Goal: Transaction & Acquisition: Purchase product/service

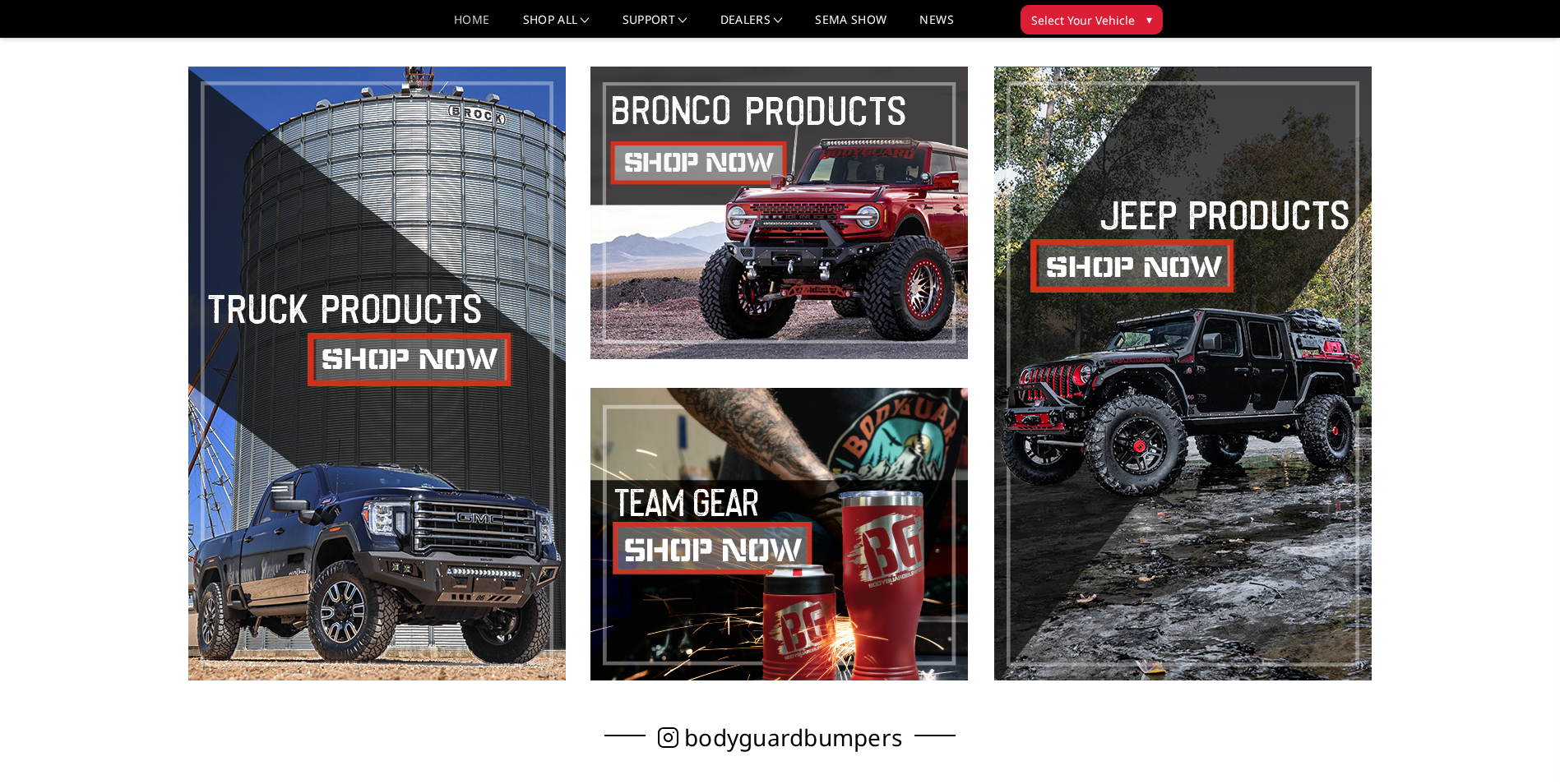
scroll to position [821, 0]
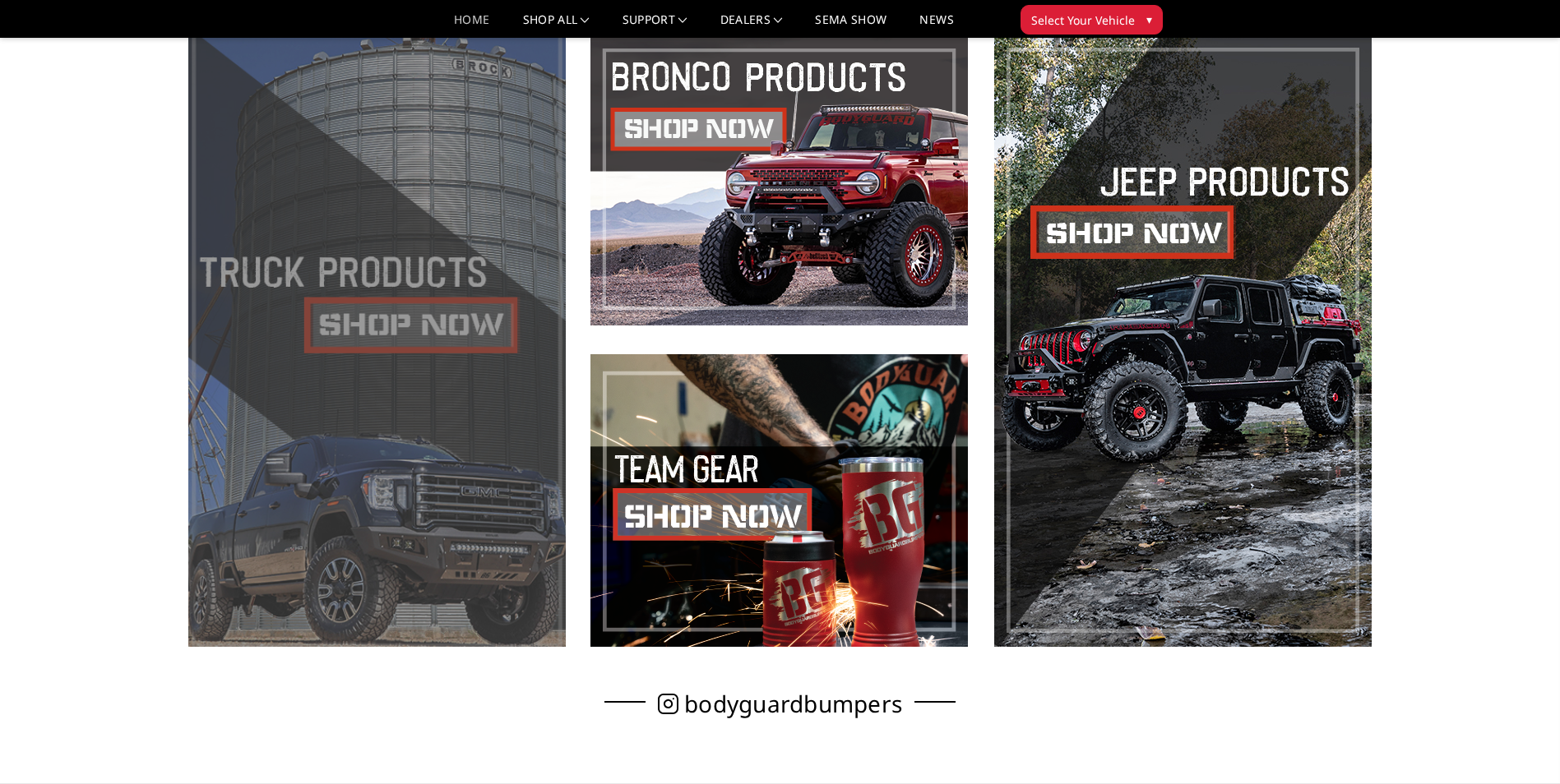
click at [428, 364] on span at bounding box center [377, 340] width 378 height 614
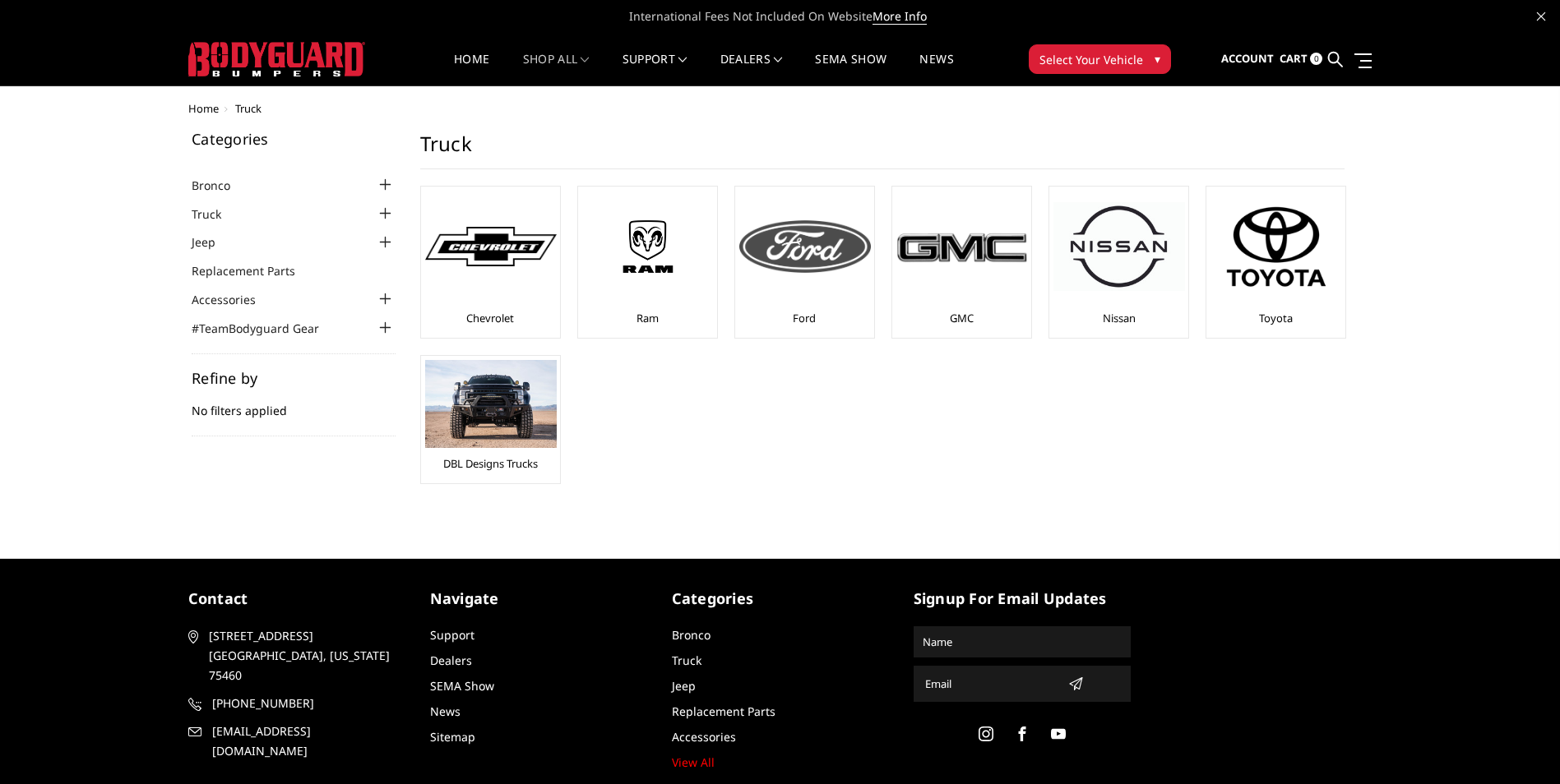
click at [771, 287] on div at bounding box center [804, 247] width 132 height 112
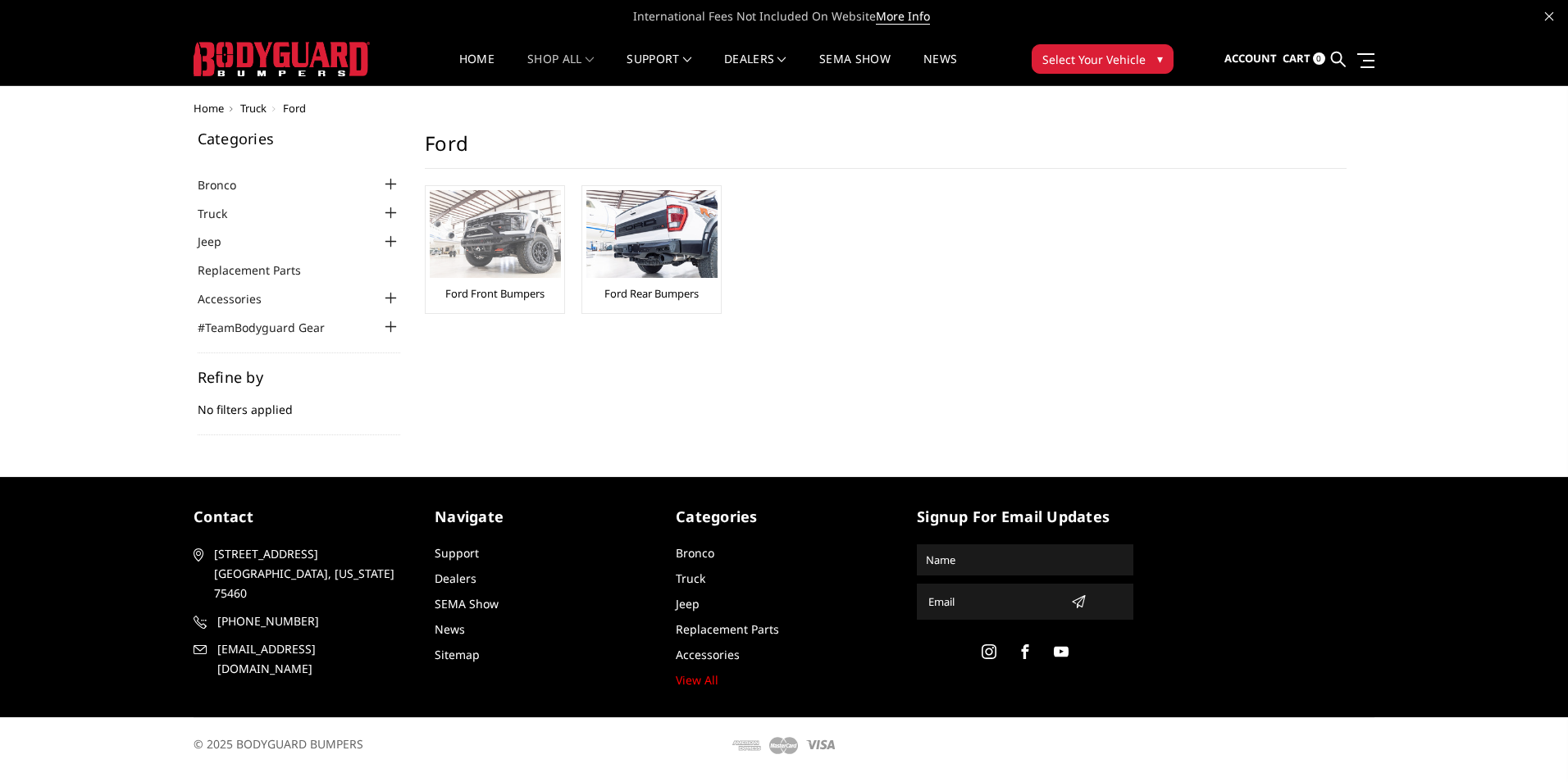
click at [485, 297] on link "Ford Front Bumpers" at bounding box center [495, 293] width 99 height 15
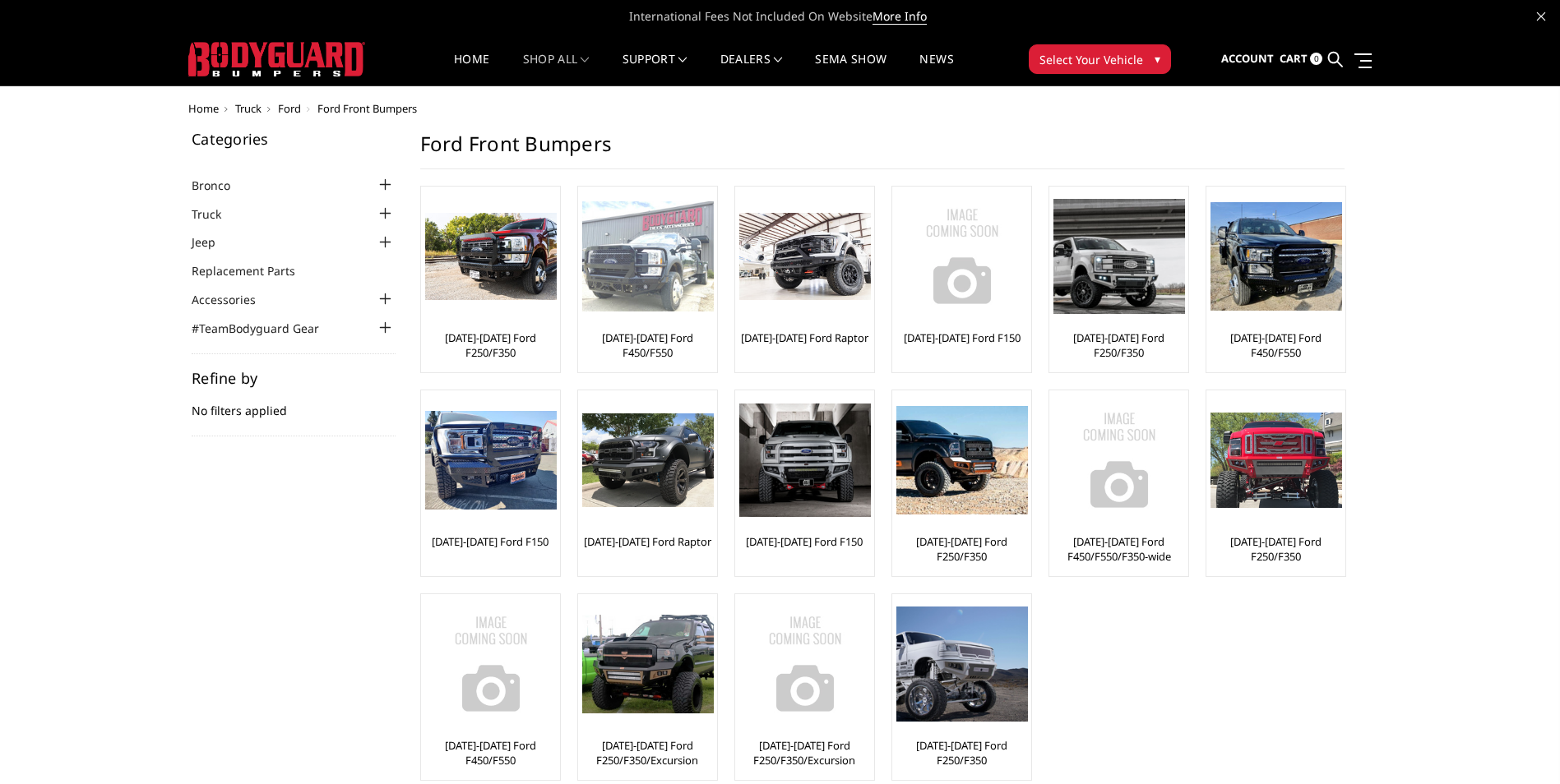
click at [664, 310] on img at bounding box center [647, 256] width 132 height 111
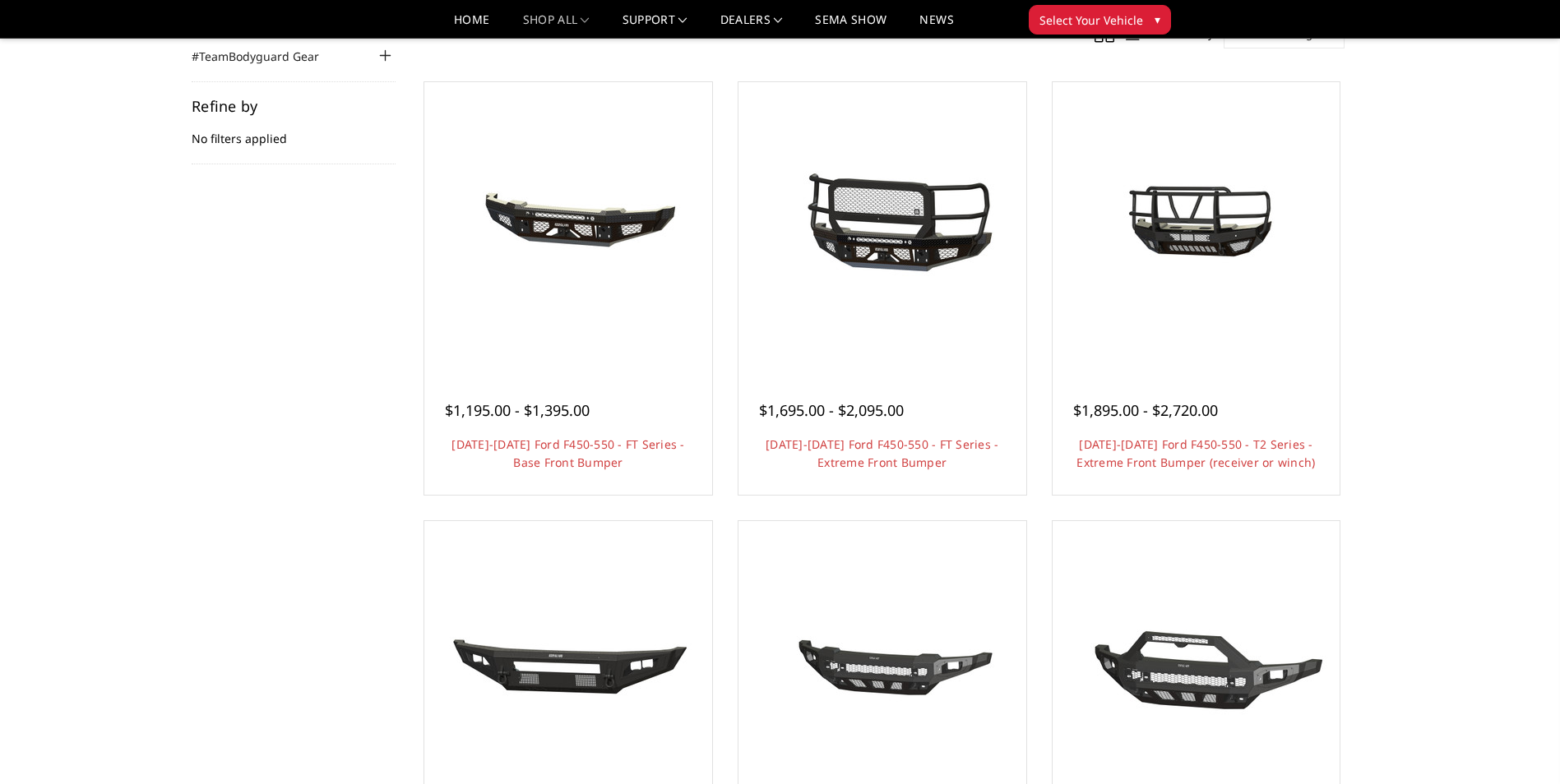
scroll to position [164, 0]
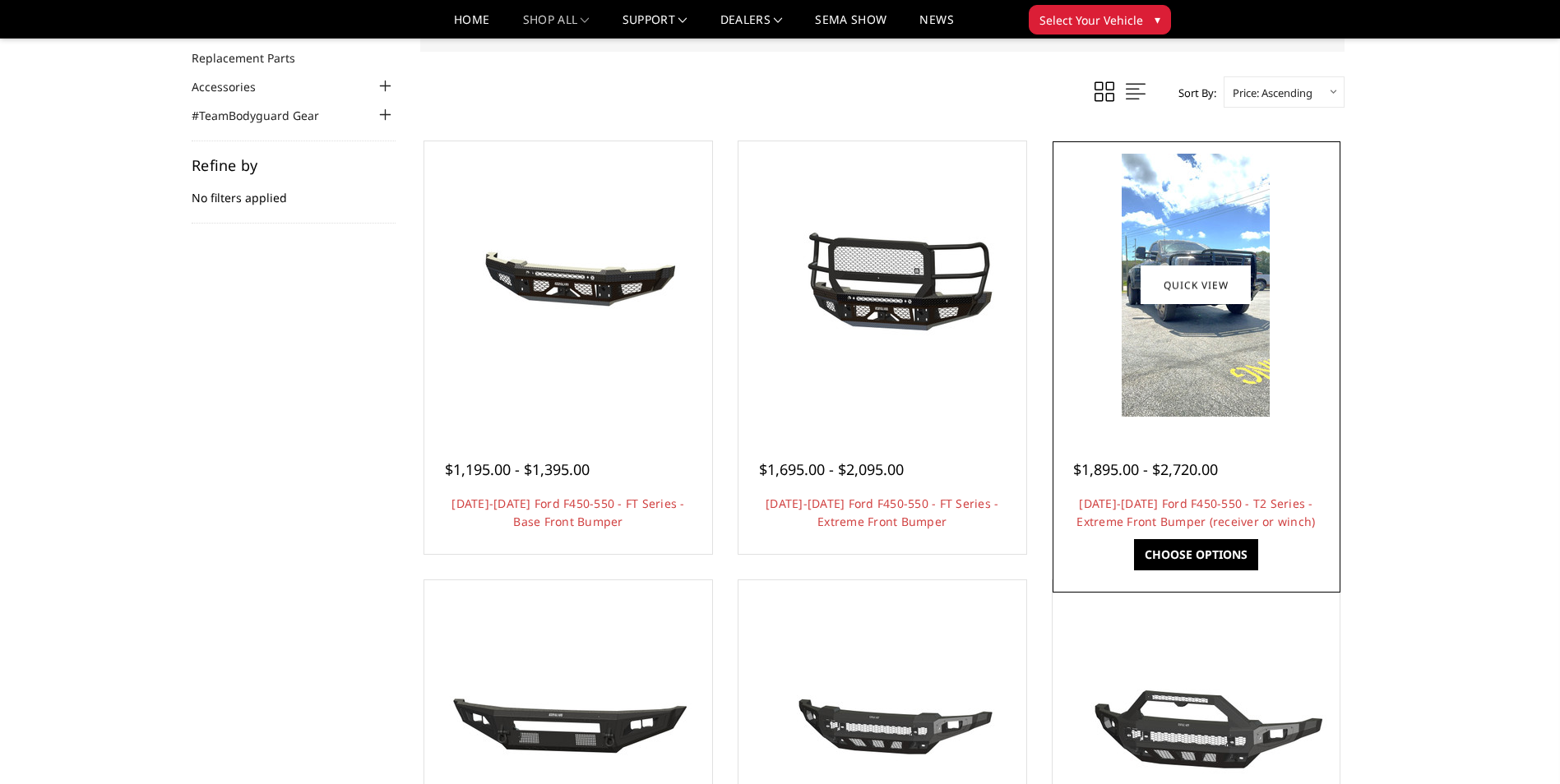
click at [1229, 417] on div at bounding box center [1196, 285] width 279 height 279
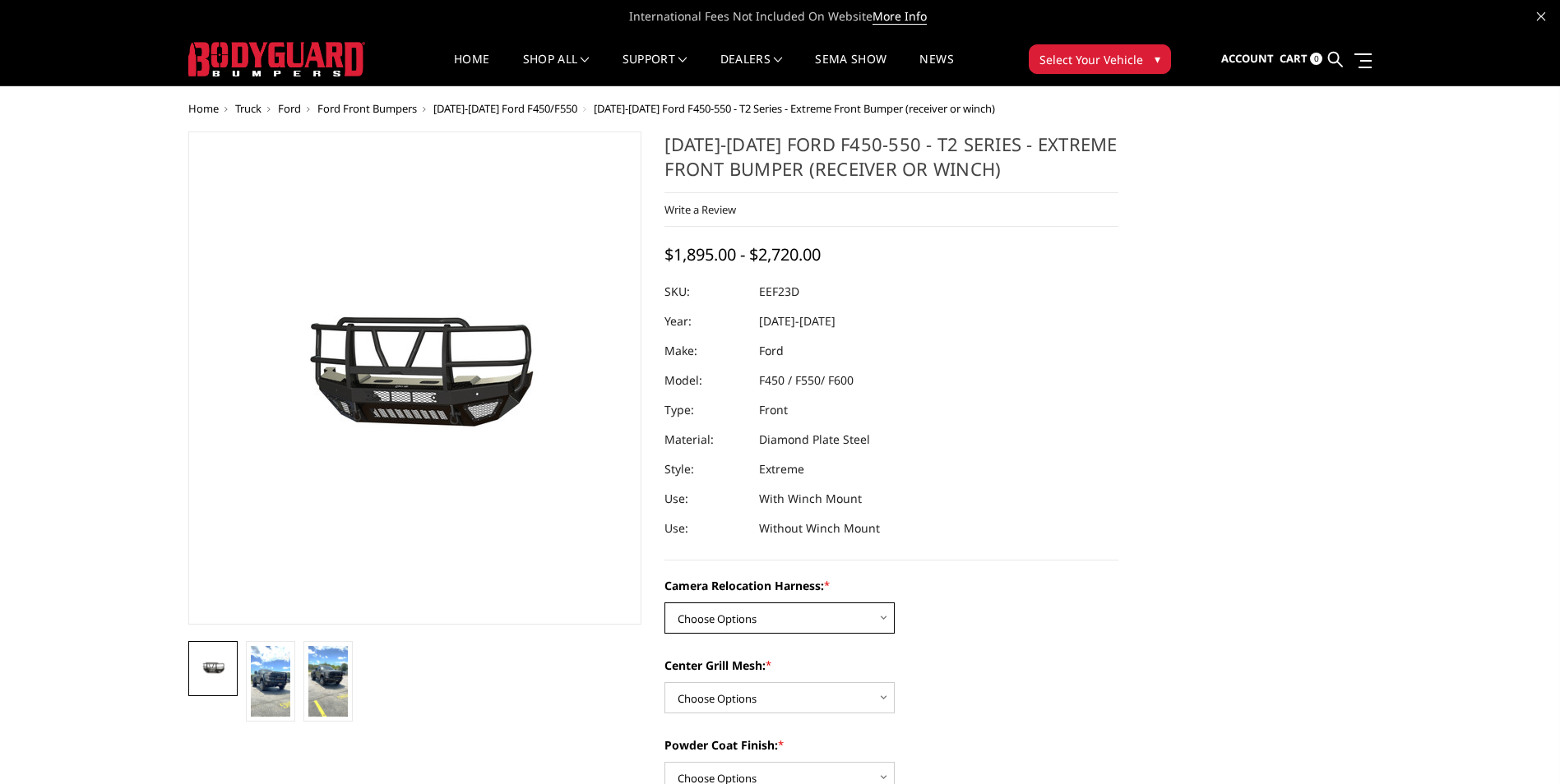
click at [873, 620] on select "Choose Options Without camera harness With camera harness" at bounding box center [779, 618] width 230 height 31
select select "3765"
click at [664, 603] on select "Choose Options Without camera harness With camera harness" at bounding box center [779, 618] width 230 height 31
click at [825, 700] on select "Choose Options Without expanded metal With expanded metal" at bounding box center [779, 698] width 230 height 31
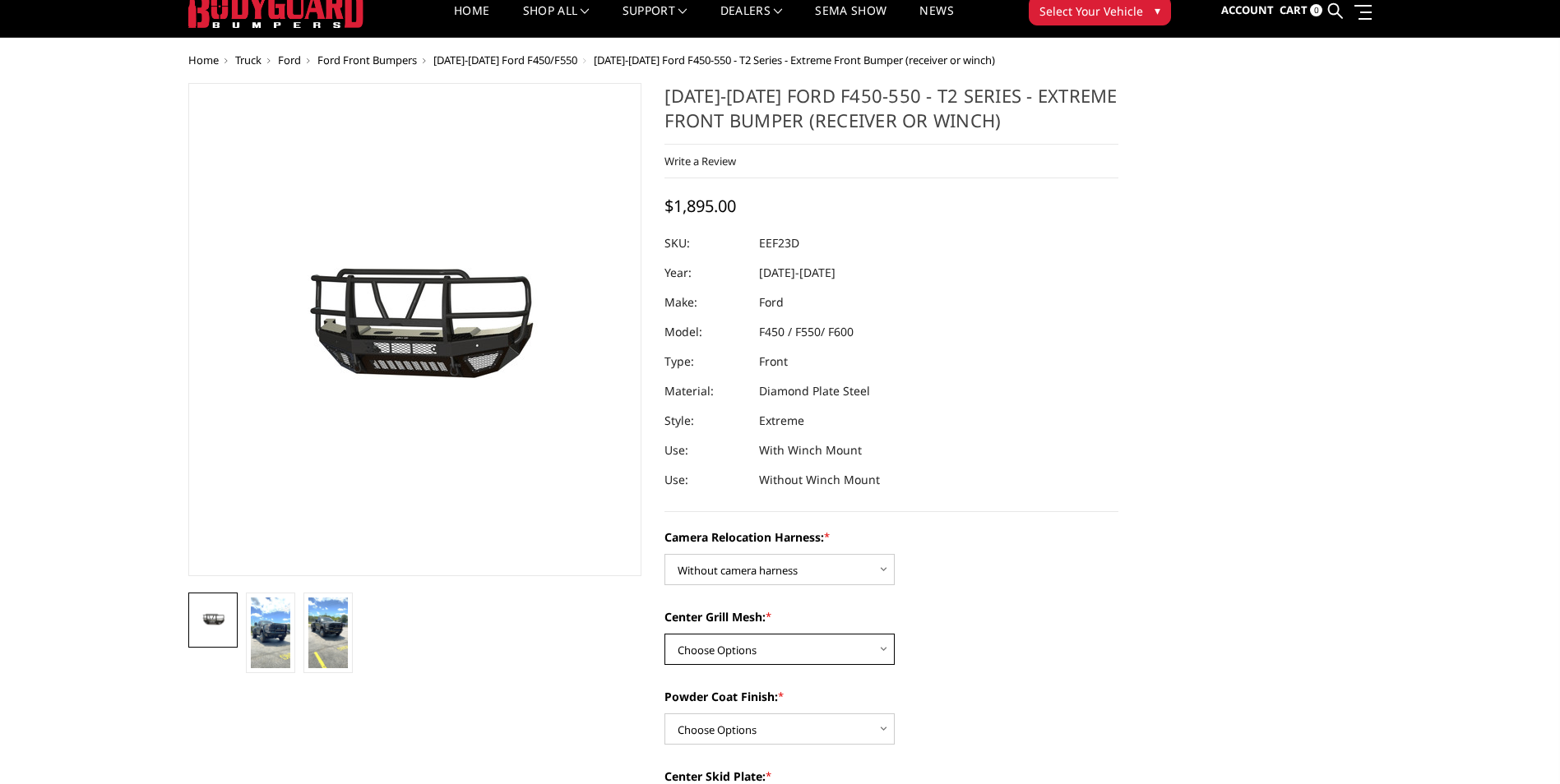
scroll to position [82, 0]
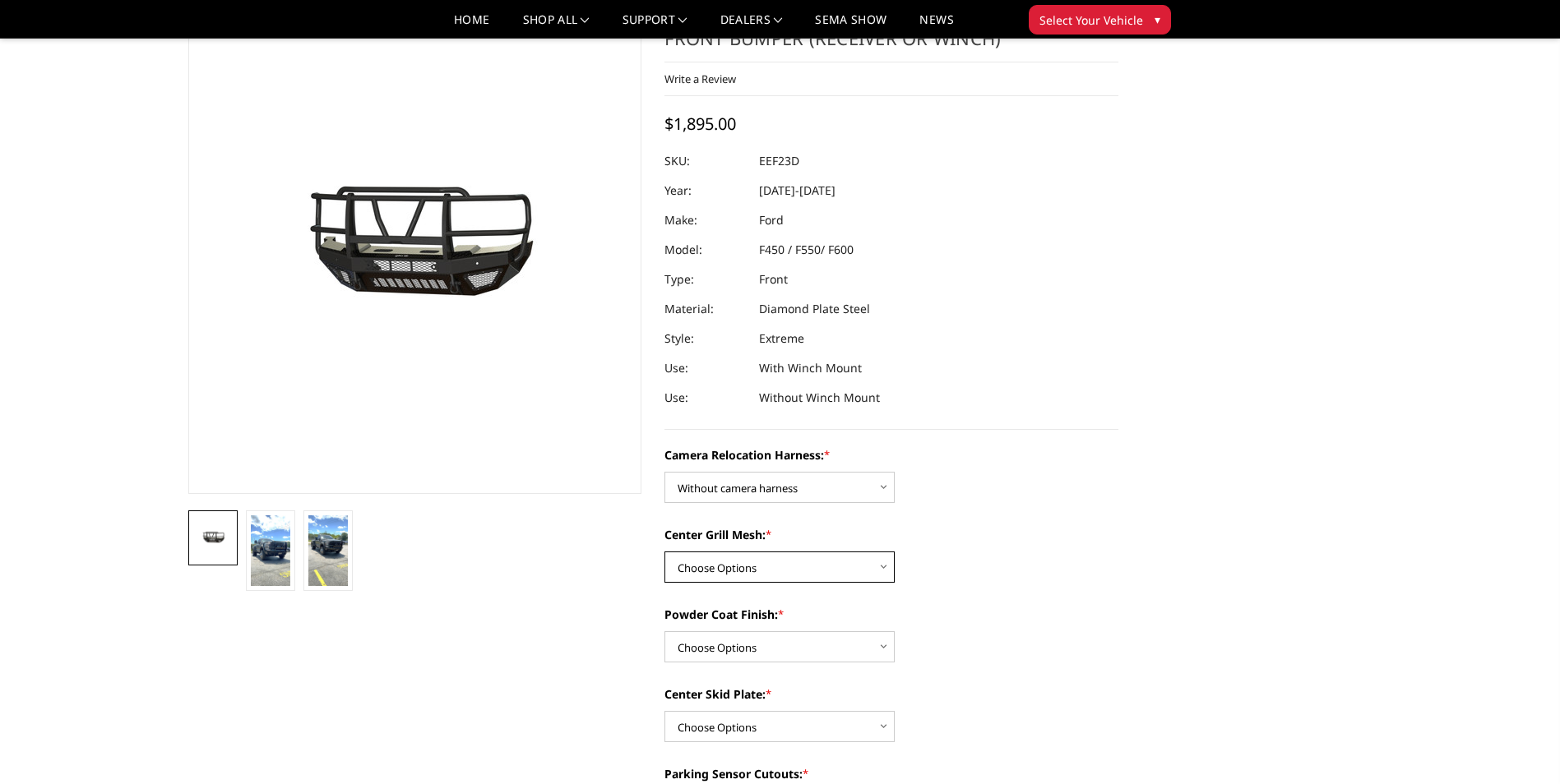
click at [813, 568] on select "Choose Options Without expanded metal With expanded metal" at bounding box center [779, 567] width 230 height 31
select select "3762"
click at [664, 551] on select "Choose Options Without expanded metal With expanded metal" at bounding box center [779, 567] width 230 height 31
click at [874, 648] on select "Choose Options Textured Black Powder Coat Gloss Black Powder Coat Bare Metal" at bounding box center [779, 647] width 230 height 31
select select "3761"
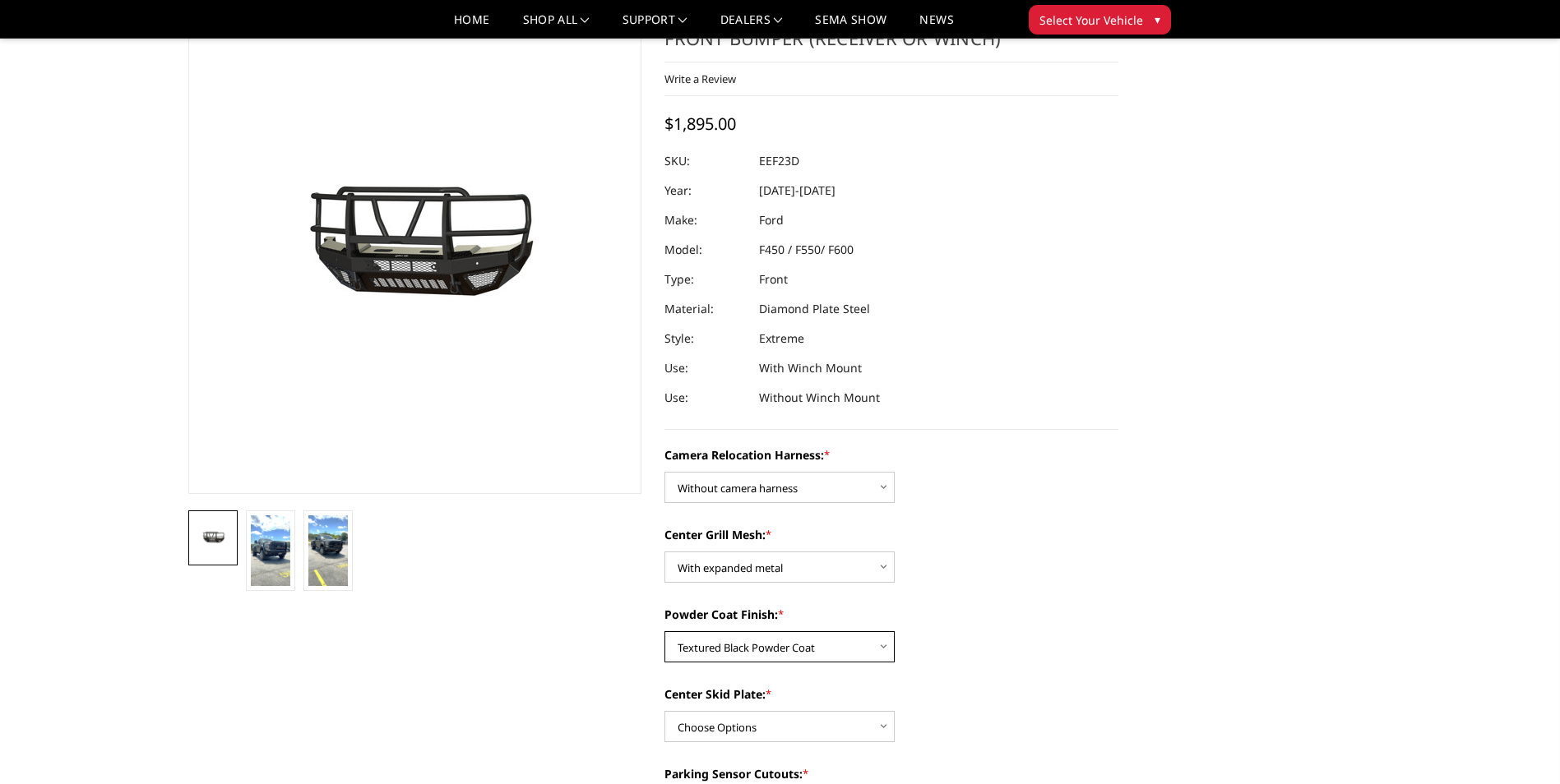
click at [664, 631] on select "Choose Options Textured Black Powder Coat Gloss Black Powder Coat Bare Metal" at bounding box center [779, 647] width 230 height 31
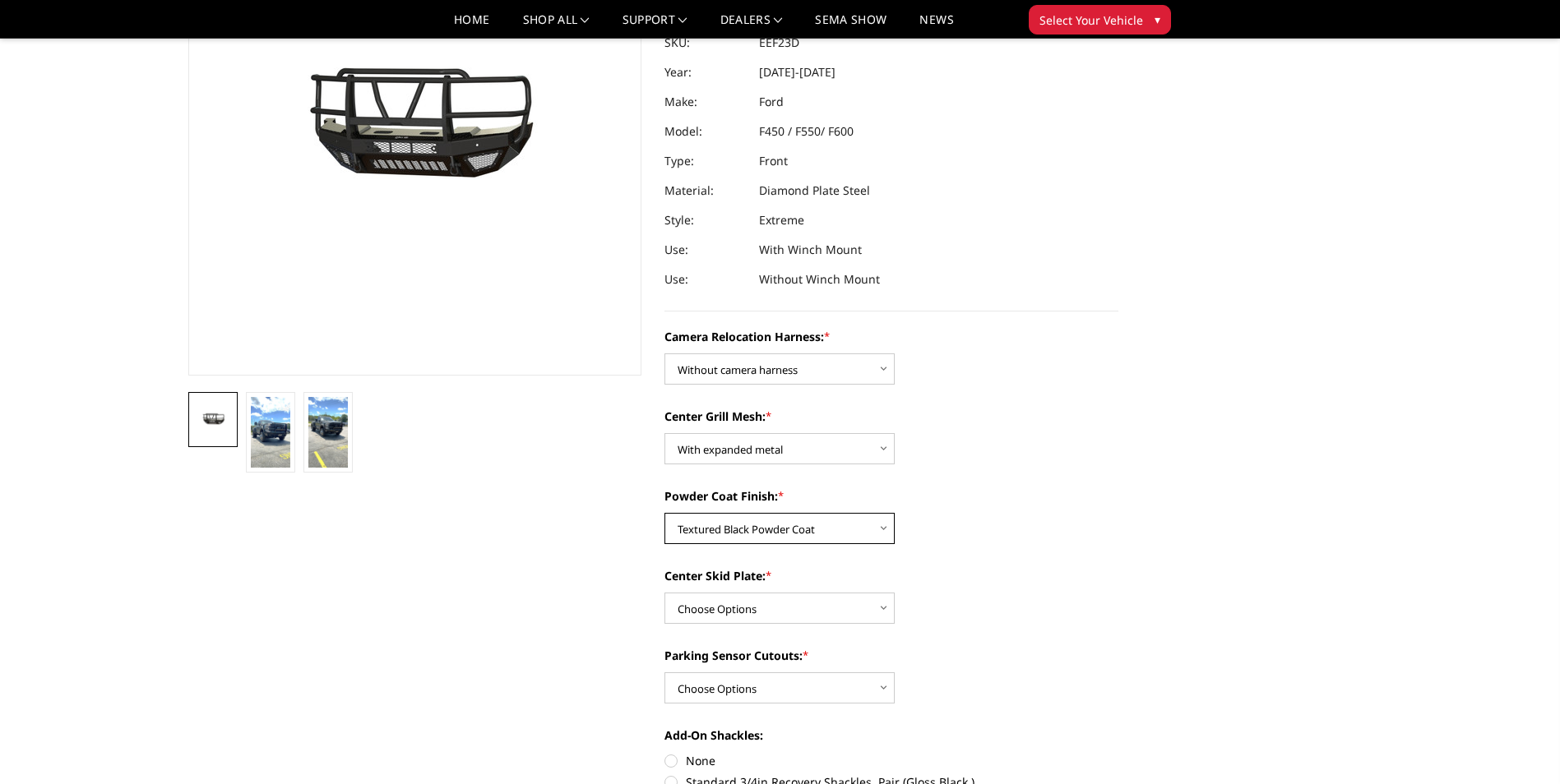
scroll to position [247, 0]
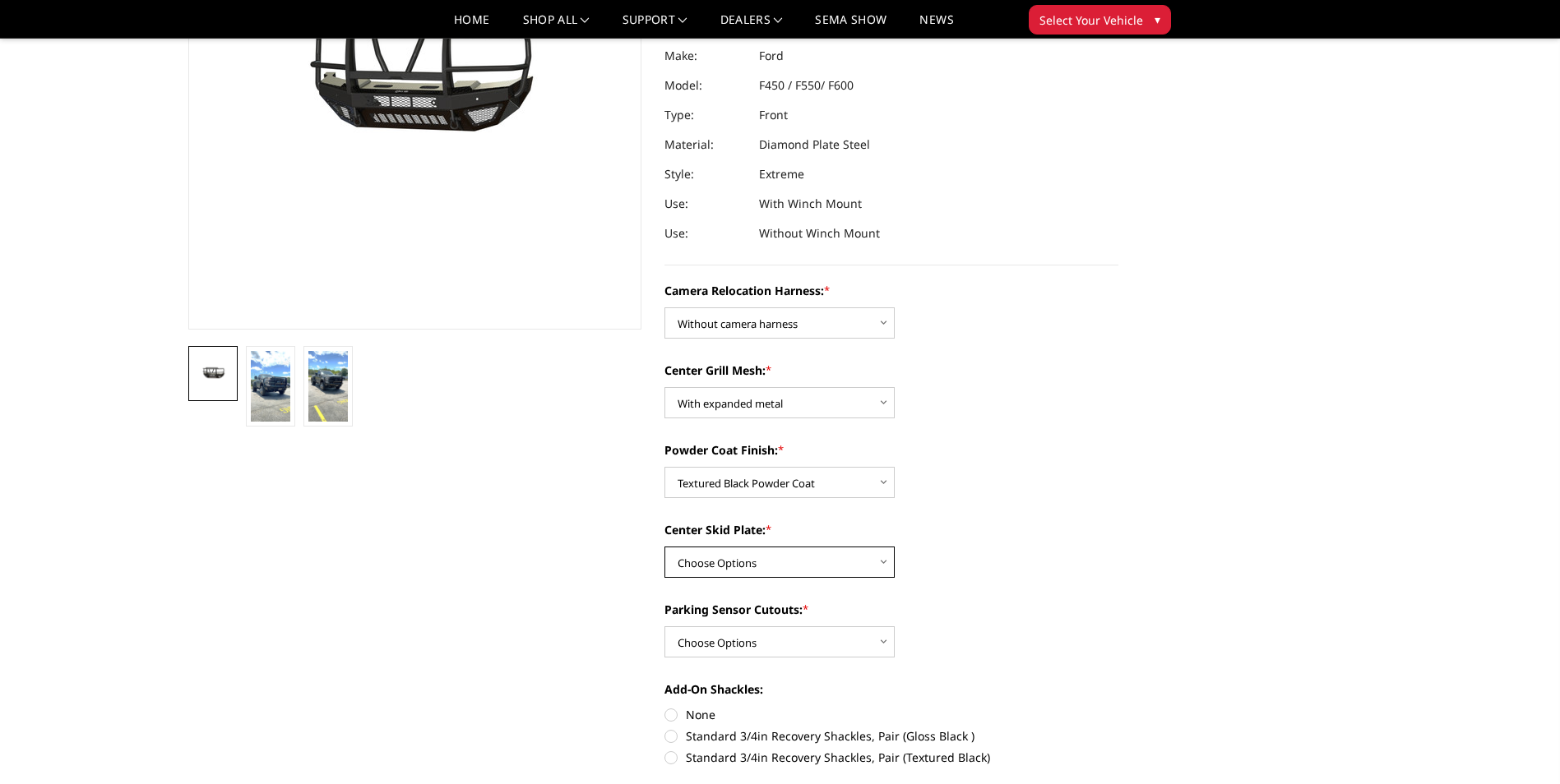
click at [838, 563] on select "Choose Options Winch Mount Skid Plate Standard Skid Plate (included) 2" Receive…" at bounding box center [779, 562] width 230 height 31
select select "3758"
click at [664, 547] on select "Choose Options Winch Mount Skid Plate Standard Skid Plate (included) 2" Receive…" at bounding box center [779, 562] width 230 height 31
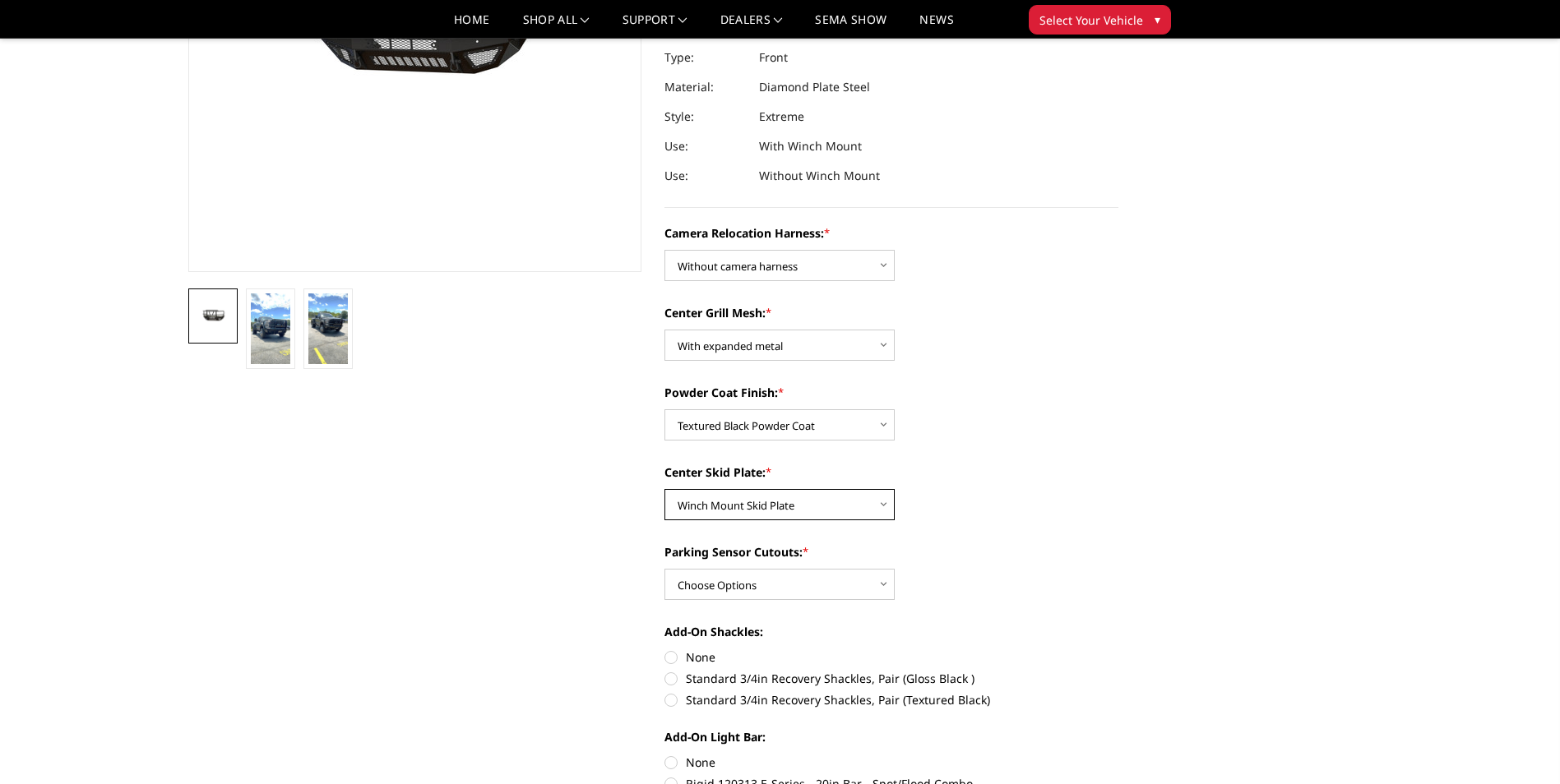
scroll to position [329, 0]
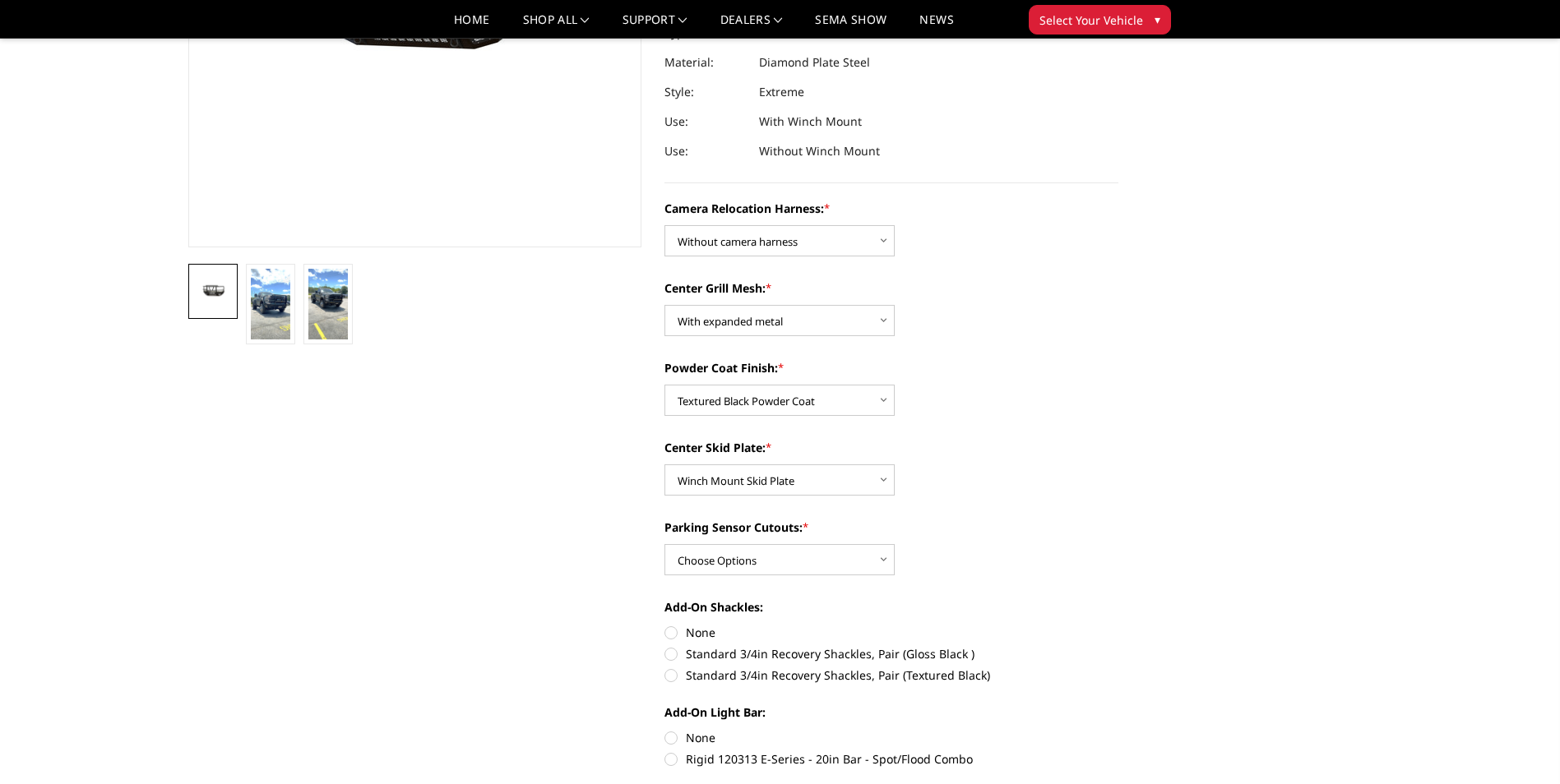
click at [671, 648] on label "Standard 3/4in Recovery Shackles, Pair (Gloss Black )" at bounding box center [891, 654] width 454 height 17
click at [1119, 624] on input "Standard 3/4in Recovery Shackles, Pair (Gloss Black )" at bounding box center [1119, 624] width 1 height 1
radio input "true"
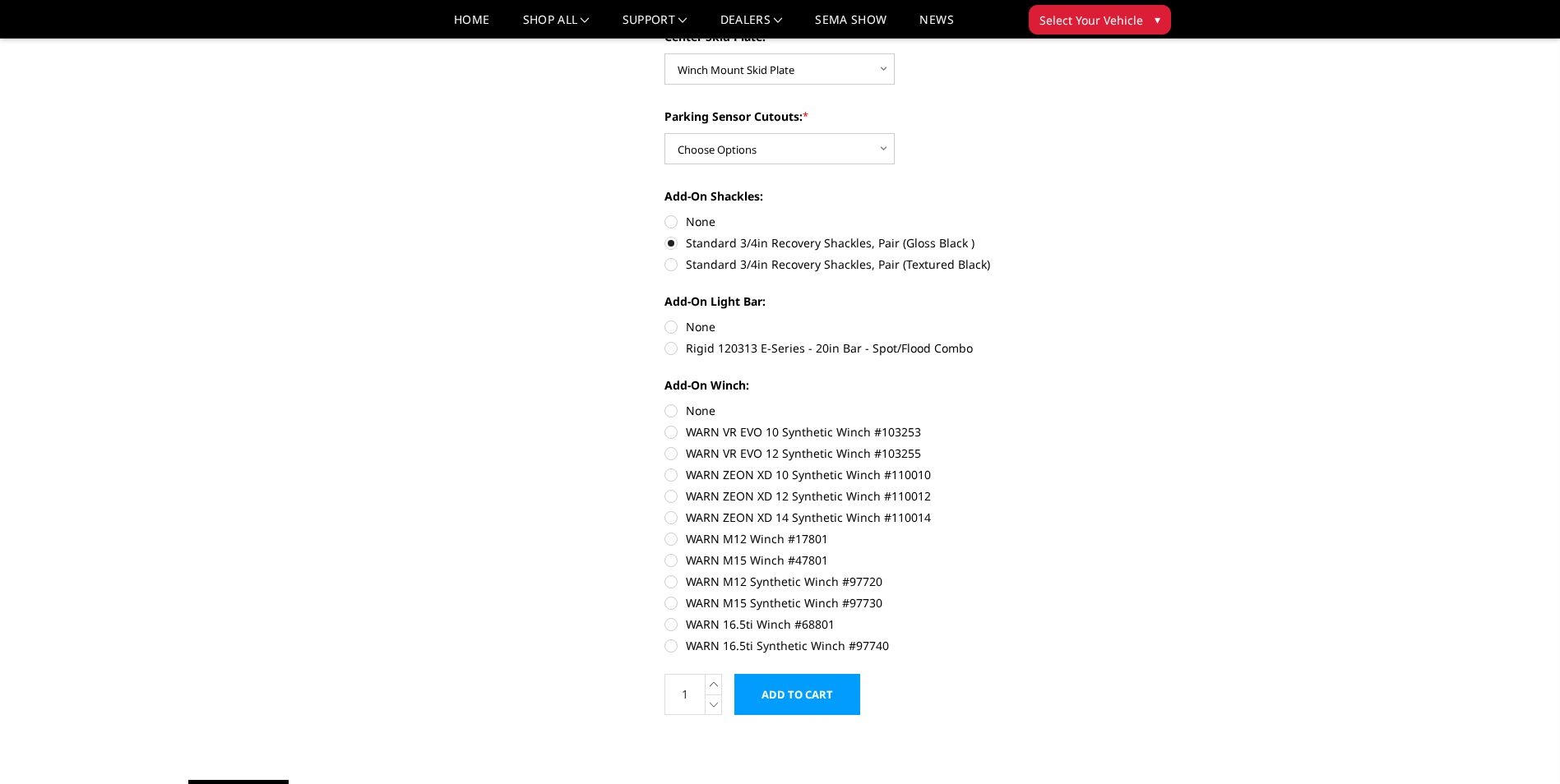
scroll to position [658, 0]
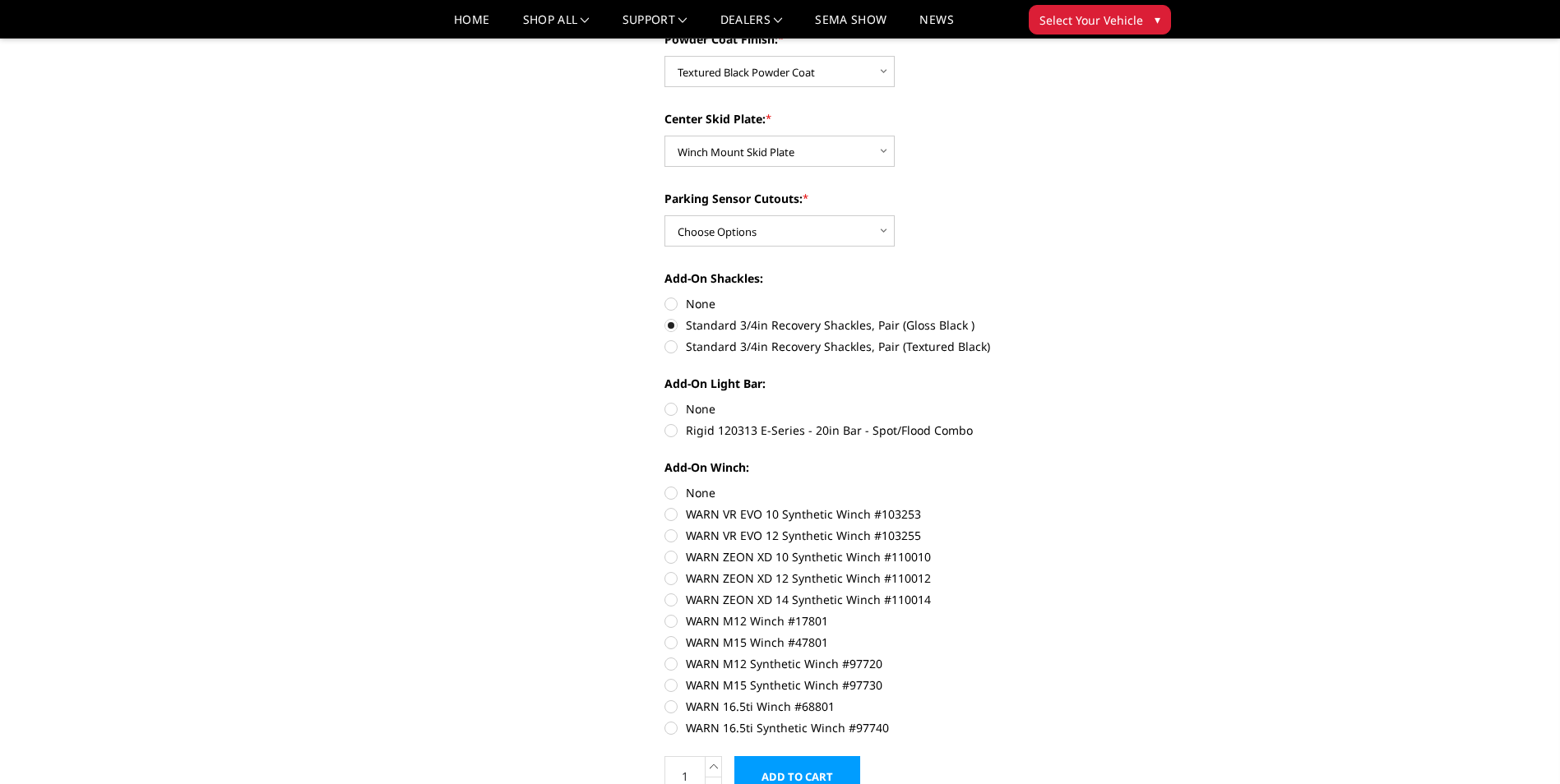
click at [666, 430] on label "Rigid 120313 E-Series - 20in Bar - Spot/Flood Combo" at bounding box center [891, 430] width 454 height 17
click at [1119, 401] on input "Rigid 120313 E-Series - 20in Bar - Spot/Flood Combo" at bounding box center [1119, 400] width 1 height 1
radio input "true"
click at [671, 598] on label "WARN ZEON XD 14 Synthetic Winch #110014" at bounding box center [891, 600] width 454 height 17
click at [1119, 570] on input "WARN ZEON XD 14 Synthetic Winch #110014" at bounding box center [1119, 569] width 1 height 1
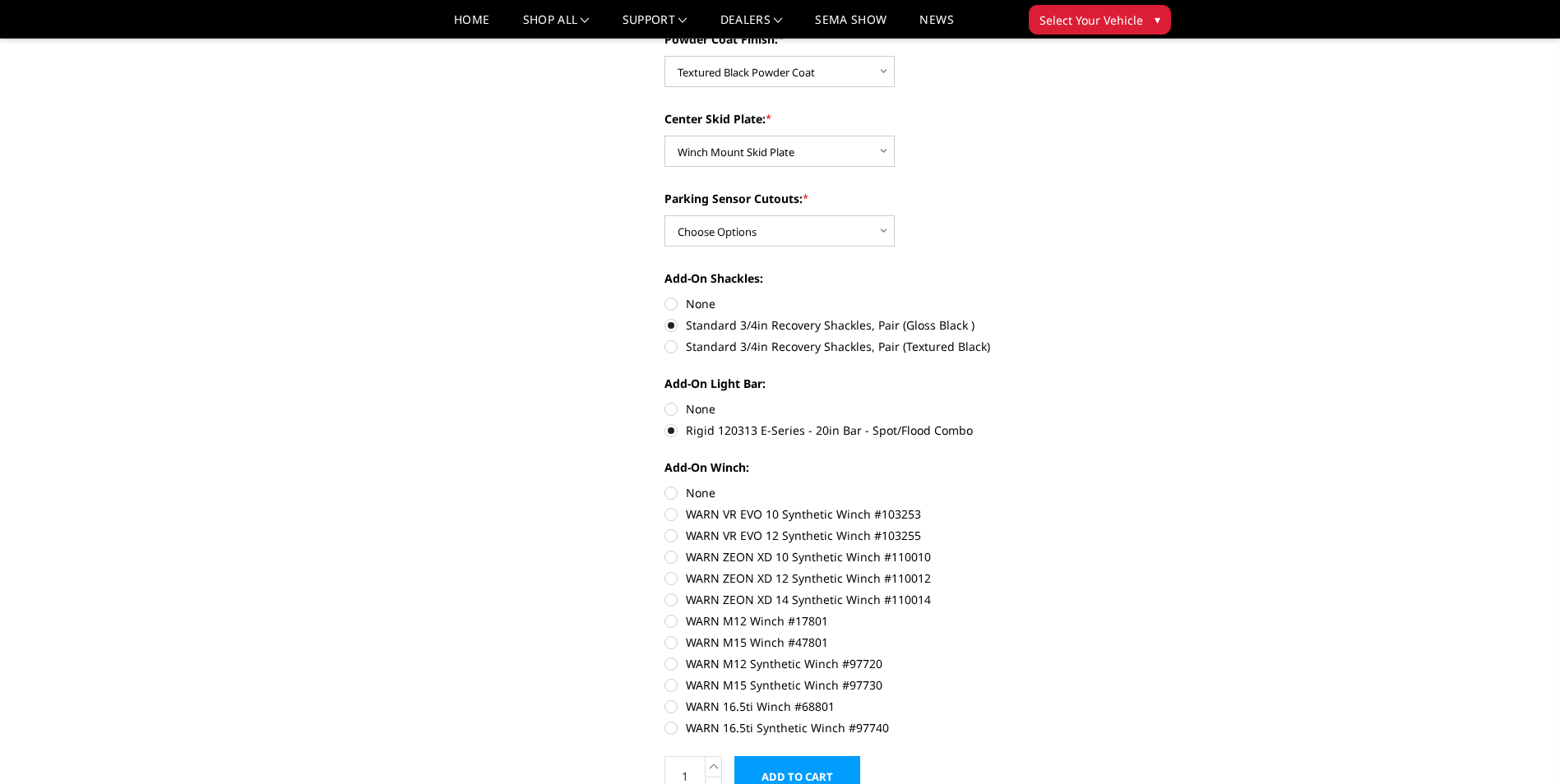
radio input "true"
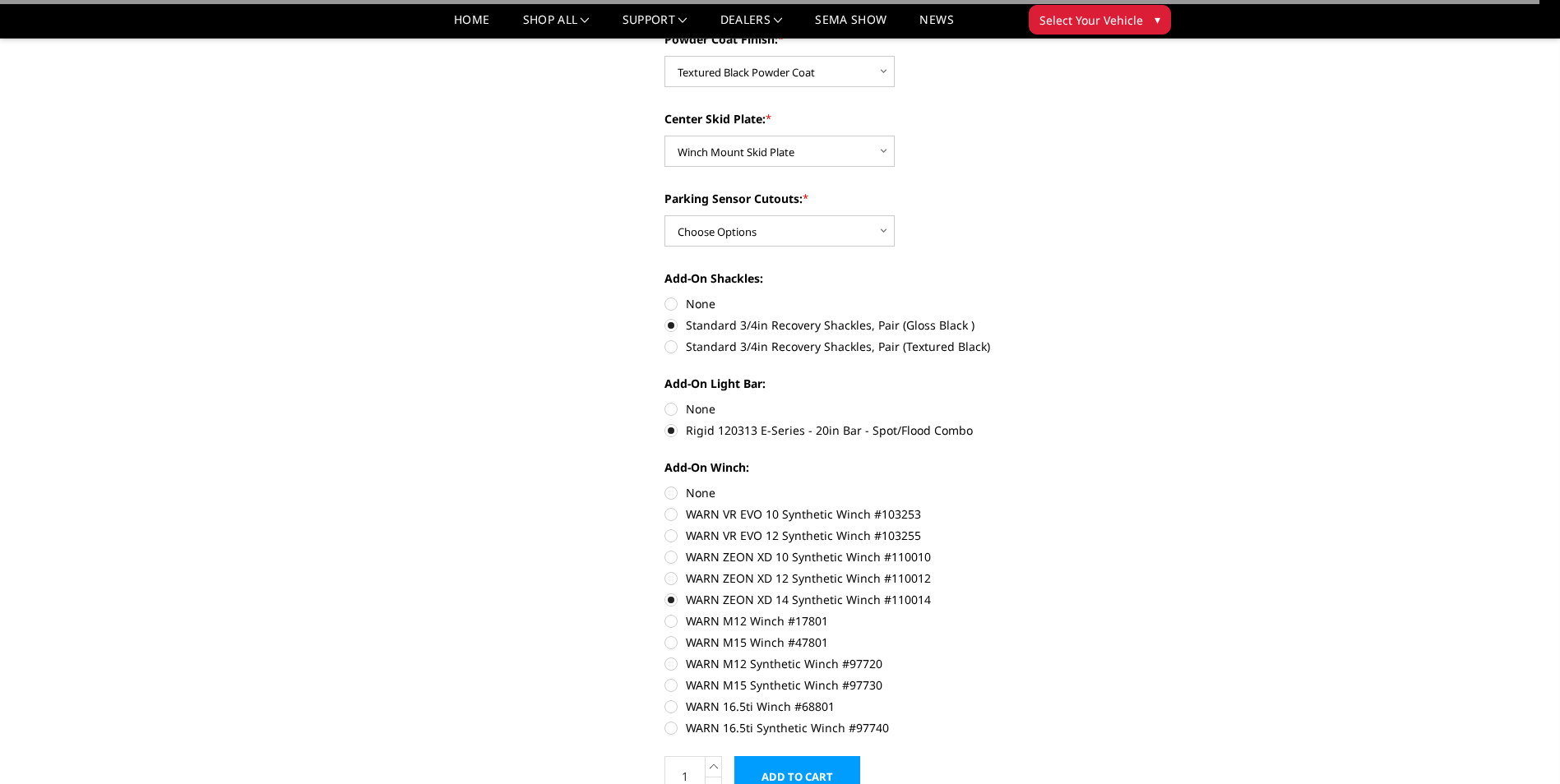
click at [810, 764] on input "Add to Cart" at bounding box center [797, 776] width 126 height 41
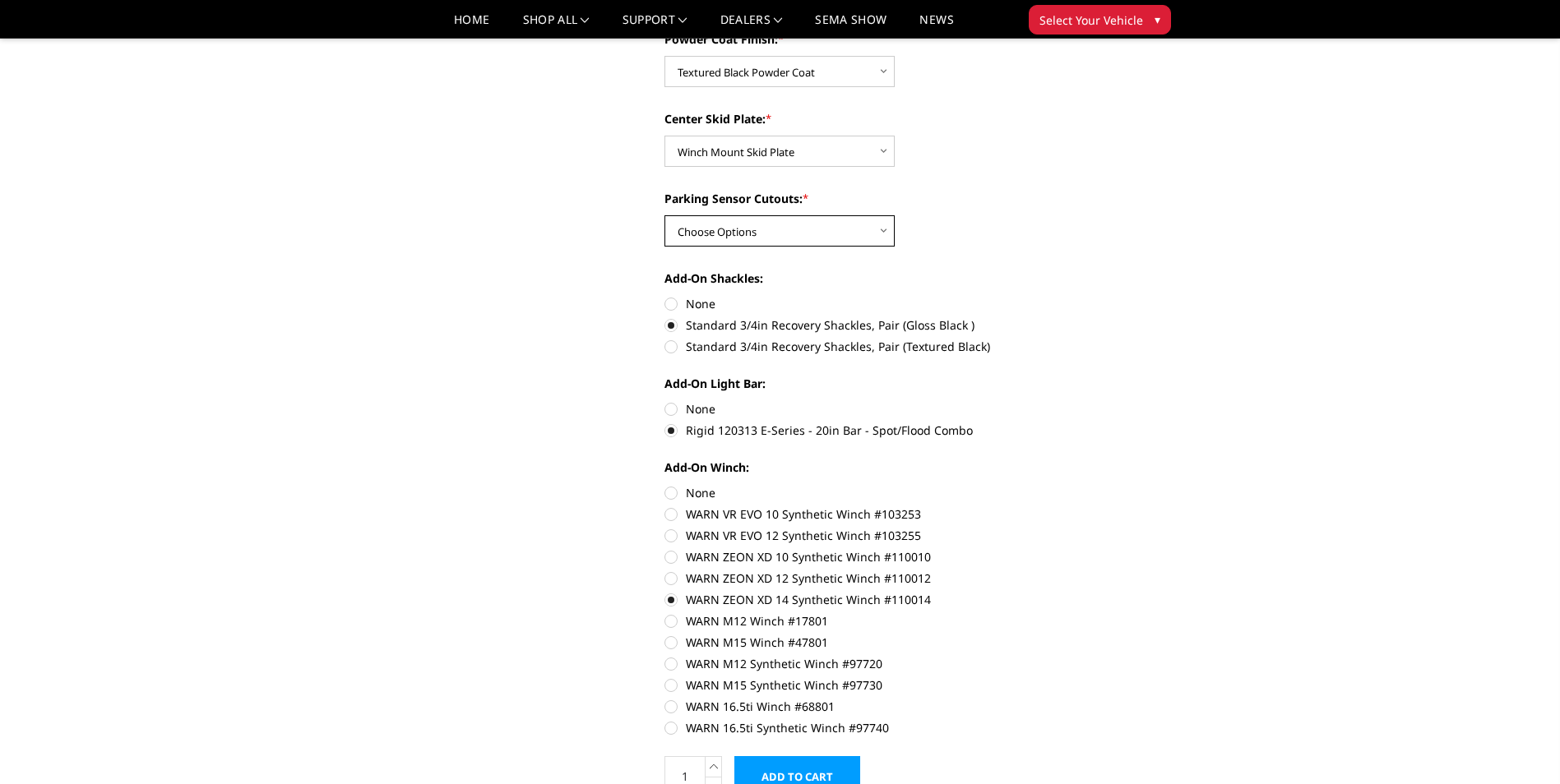
click at [845, 234] on select "Choose Options Yes - With Parking Sensor Cutouts" at bounding box center [779, 231] width 230 height 31
click at [664, 215] on select "Choose Options Yes - With Parking Sensor Cutouts" at bounding box center [779, 231] width 230 height 31
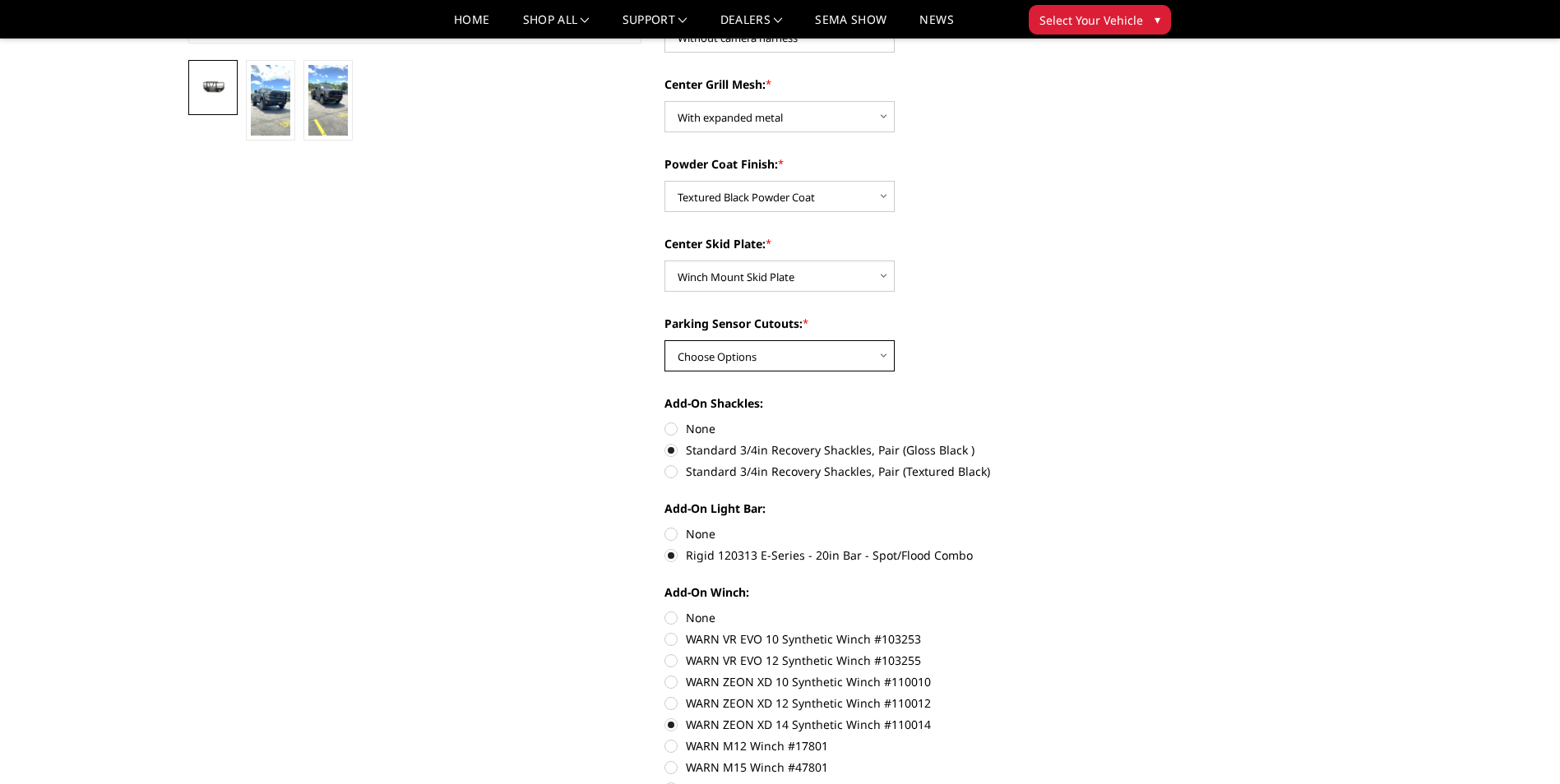
scroll to position [576, 0]
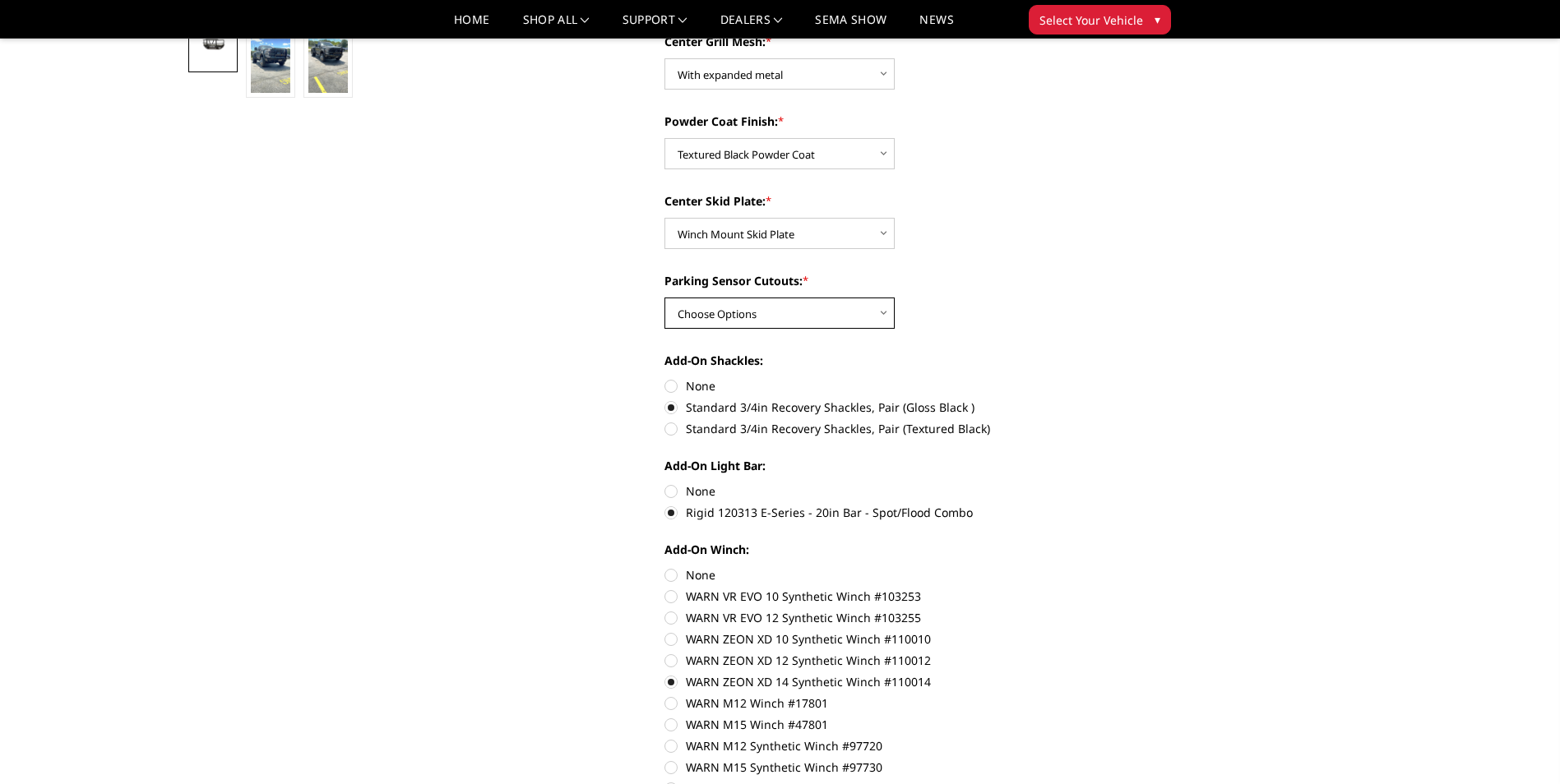
click at [868, 303] on select "Choose Options Yes - With Parking Sensor Cutouts" at bounding box center [779, 313] width 230 height 31
click at [1018, 297] on div "Parking Sensor Cutouts: * Choose Options Yes - With Parking Sensor Cutouts" at bounding box center [891, 300] width 454 height 57
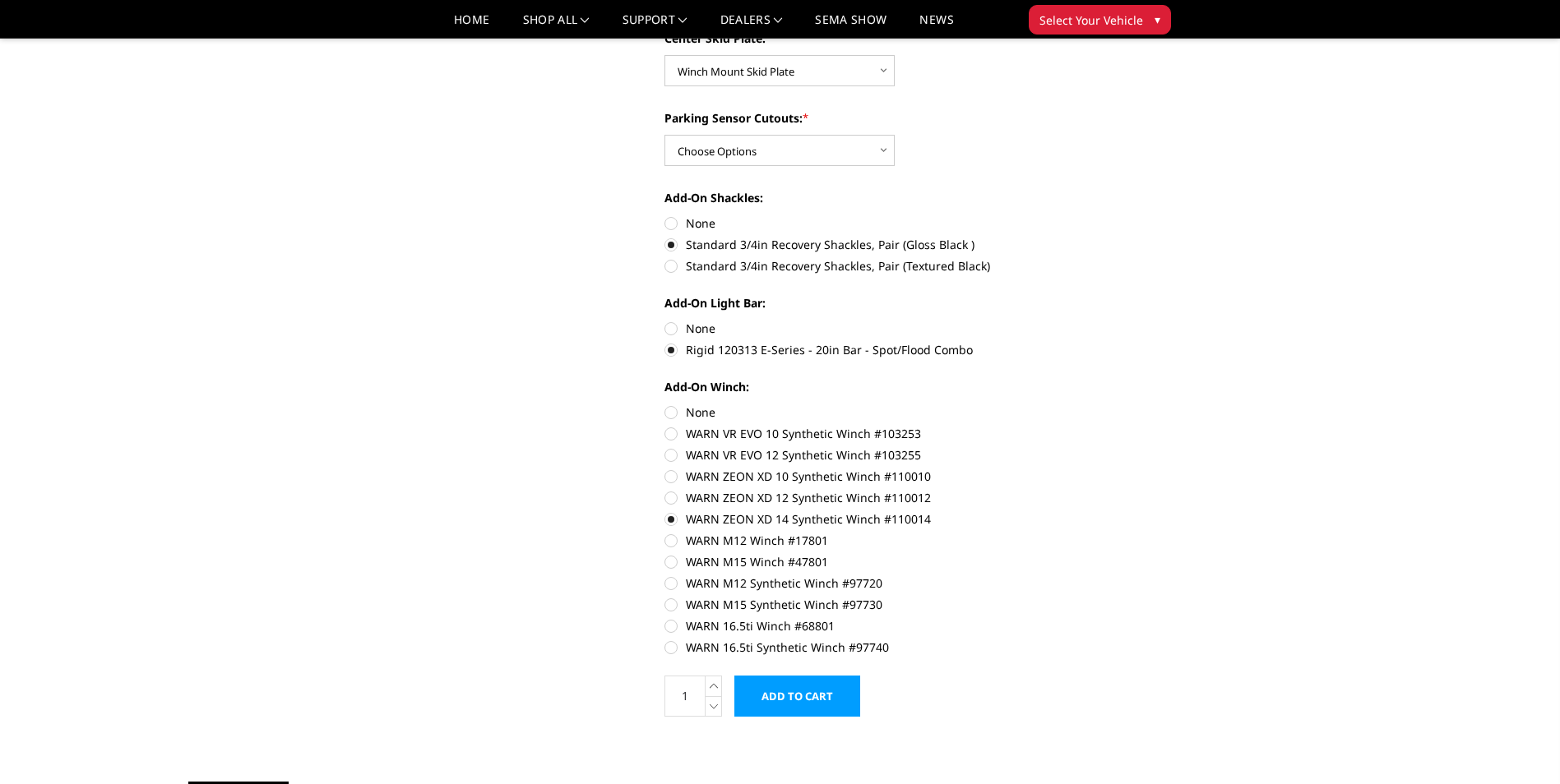
scroll to position [821, 0]
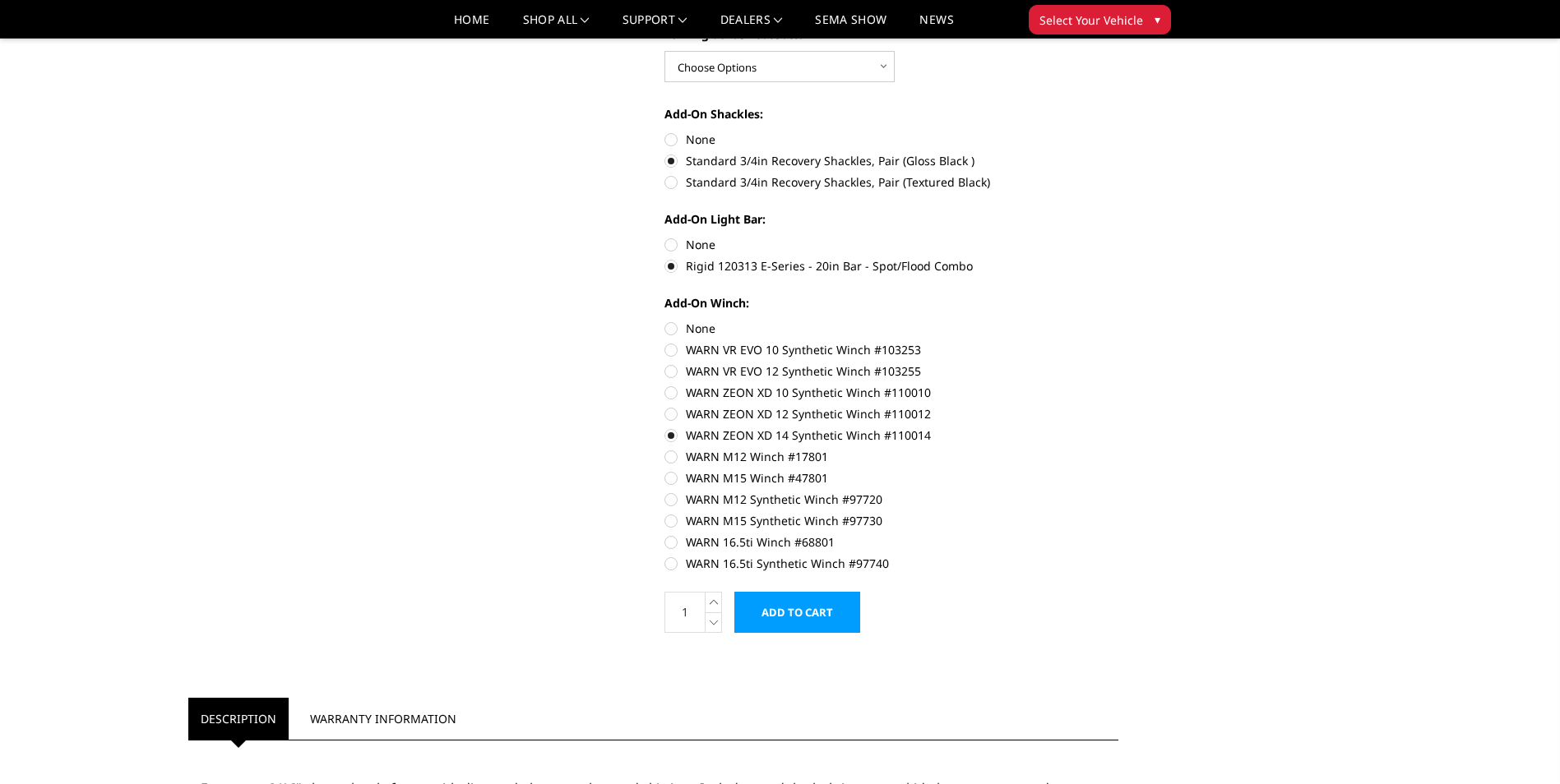
click at [828, 618] on input "Add to Cart" at bounding box center [797, 611] width 126 height 41
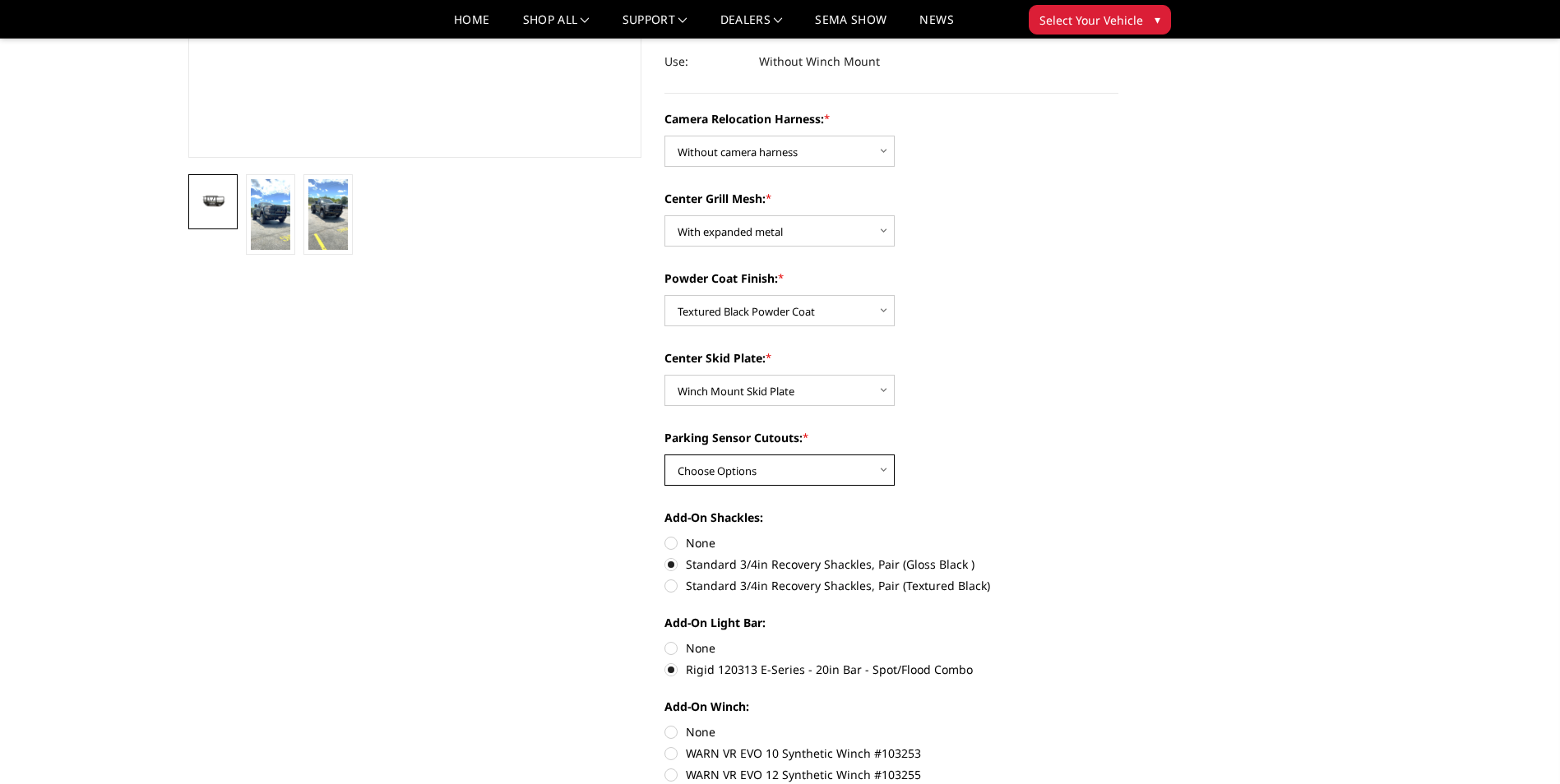
scroll to position [411, 0]
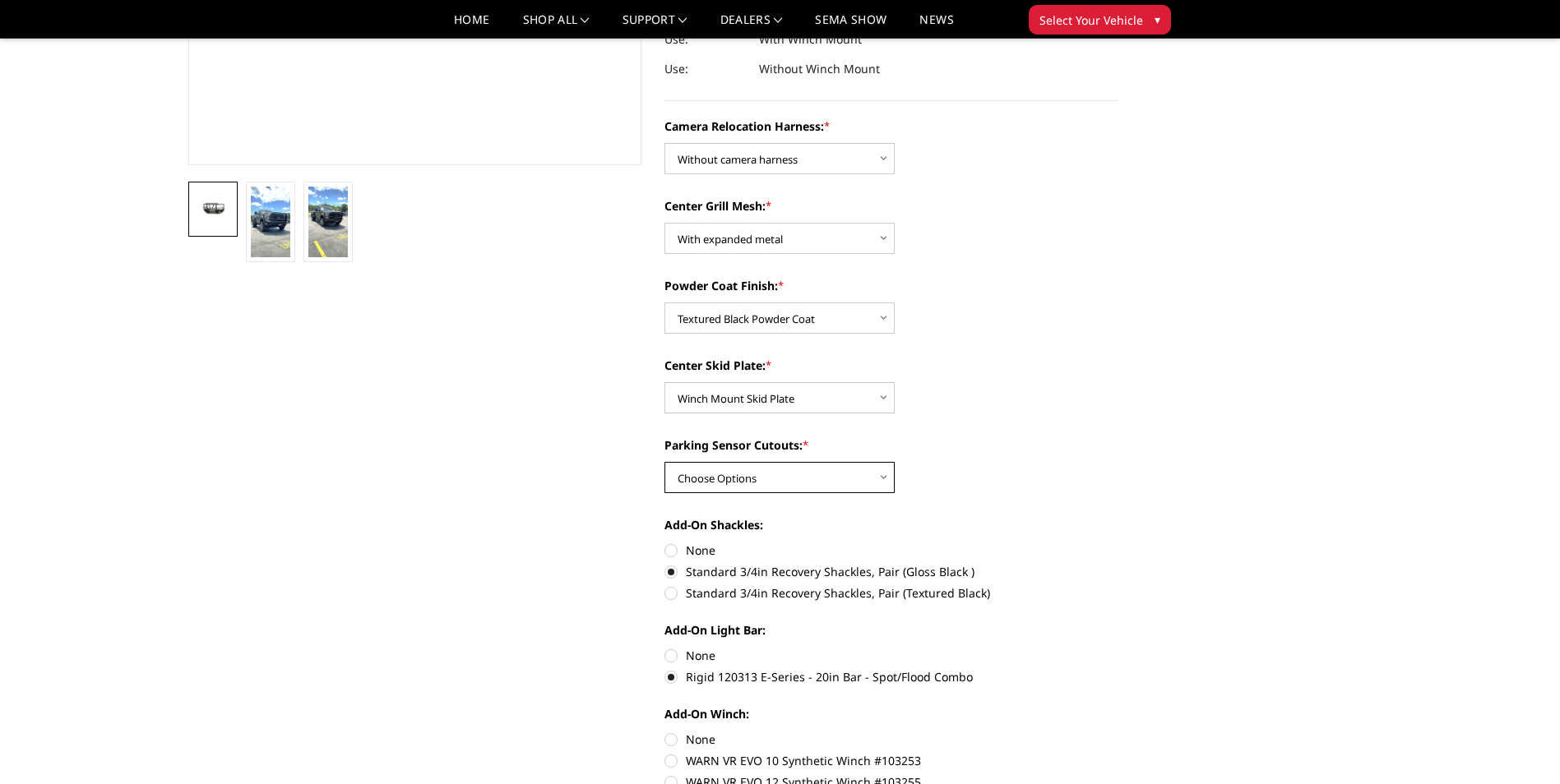
click at [852, 467] on select "Choose Options Yes - With Parking Sensor Cutouts" at bounding box center [779, 478] width 230 height 31
select select "3755"
click at [664, 462] on select "Choose Options Yes - With Parking Sensor Cutouts" at bounding box center [779, 478] width 230 height 31
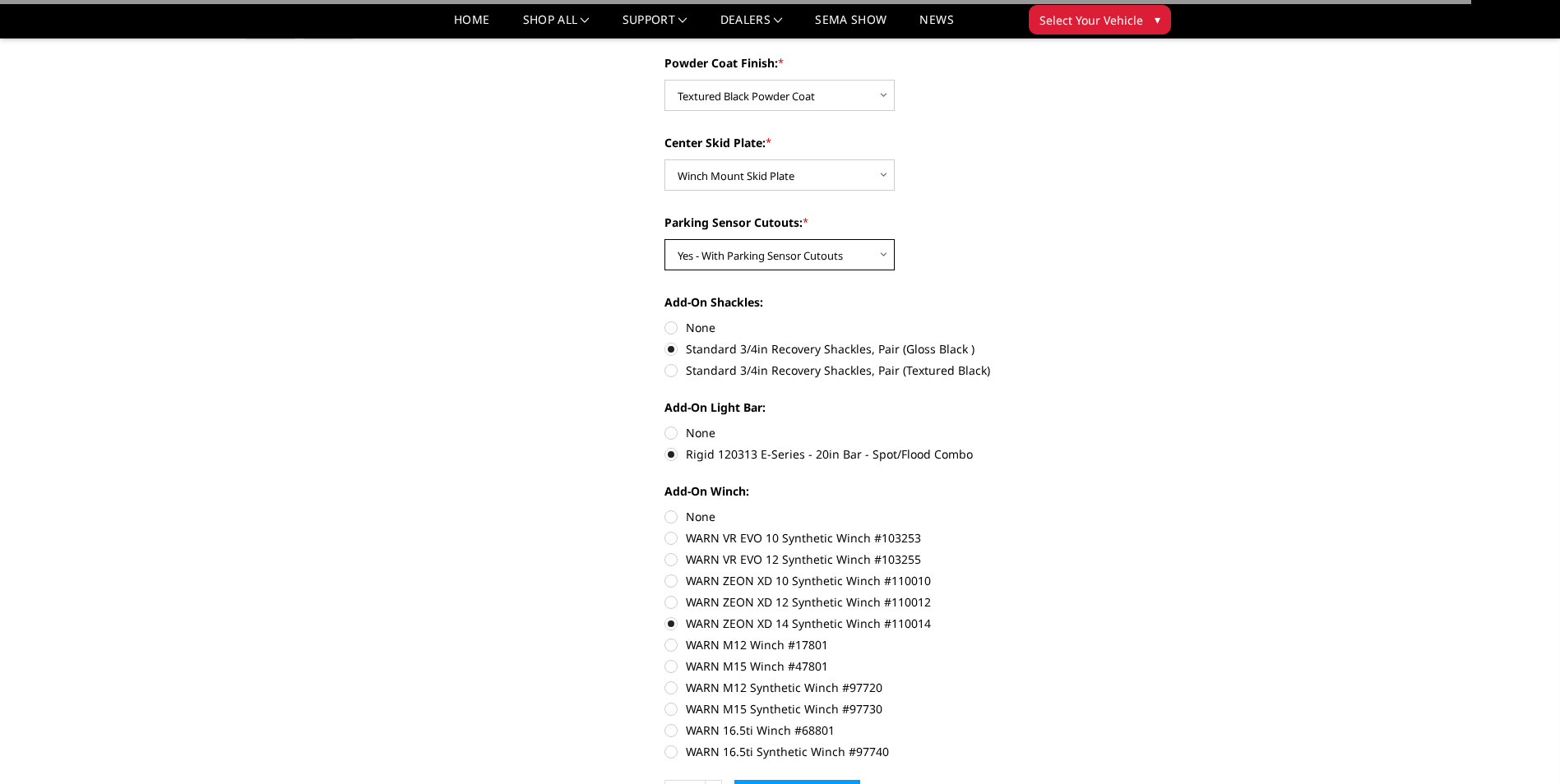
scroll to position [740, 0]
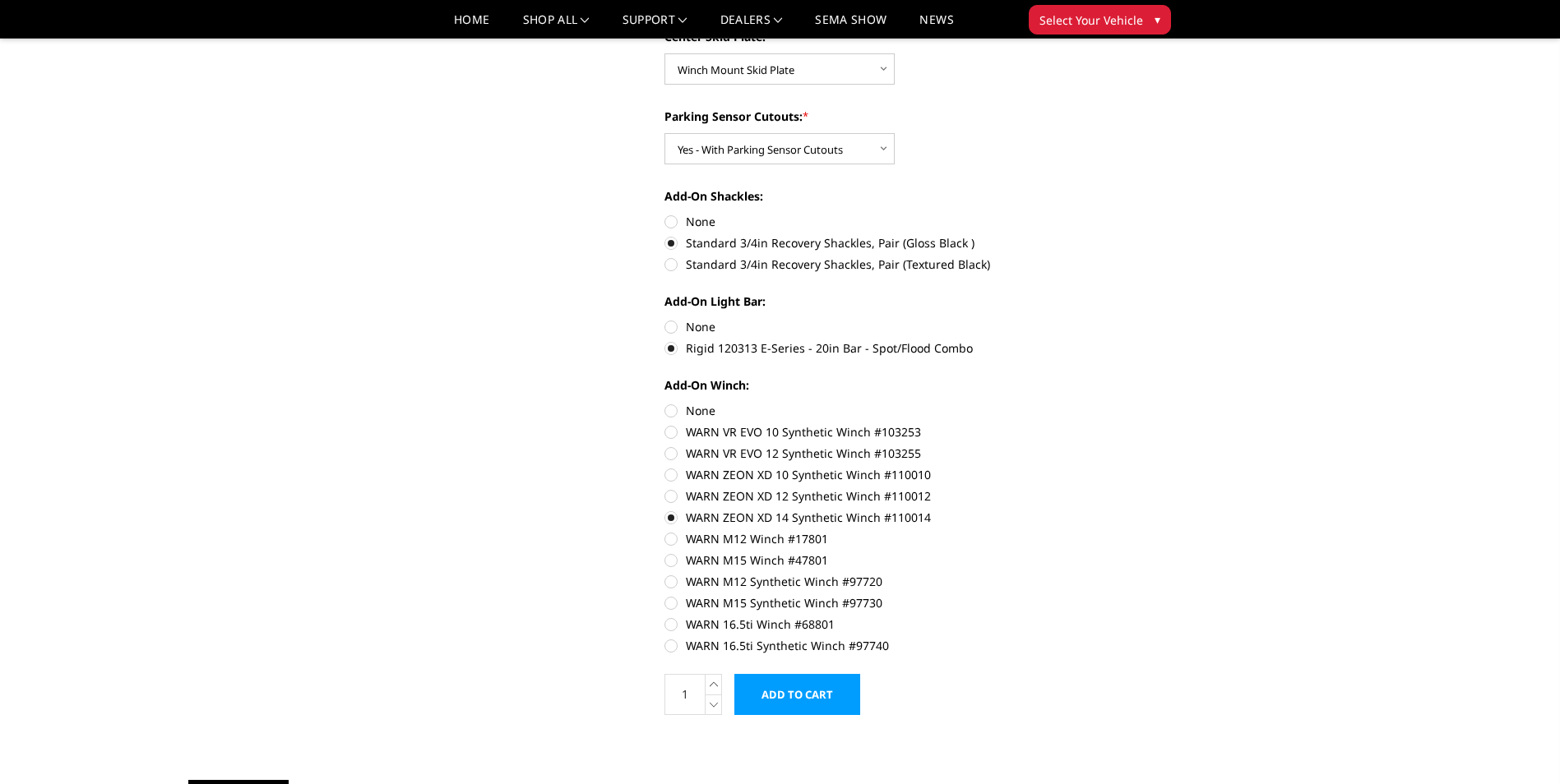
click at [821, 699] on input "Add to Cart" at bounding box center [797, 694] width 126 height 41
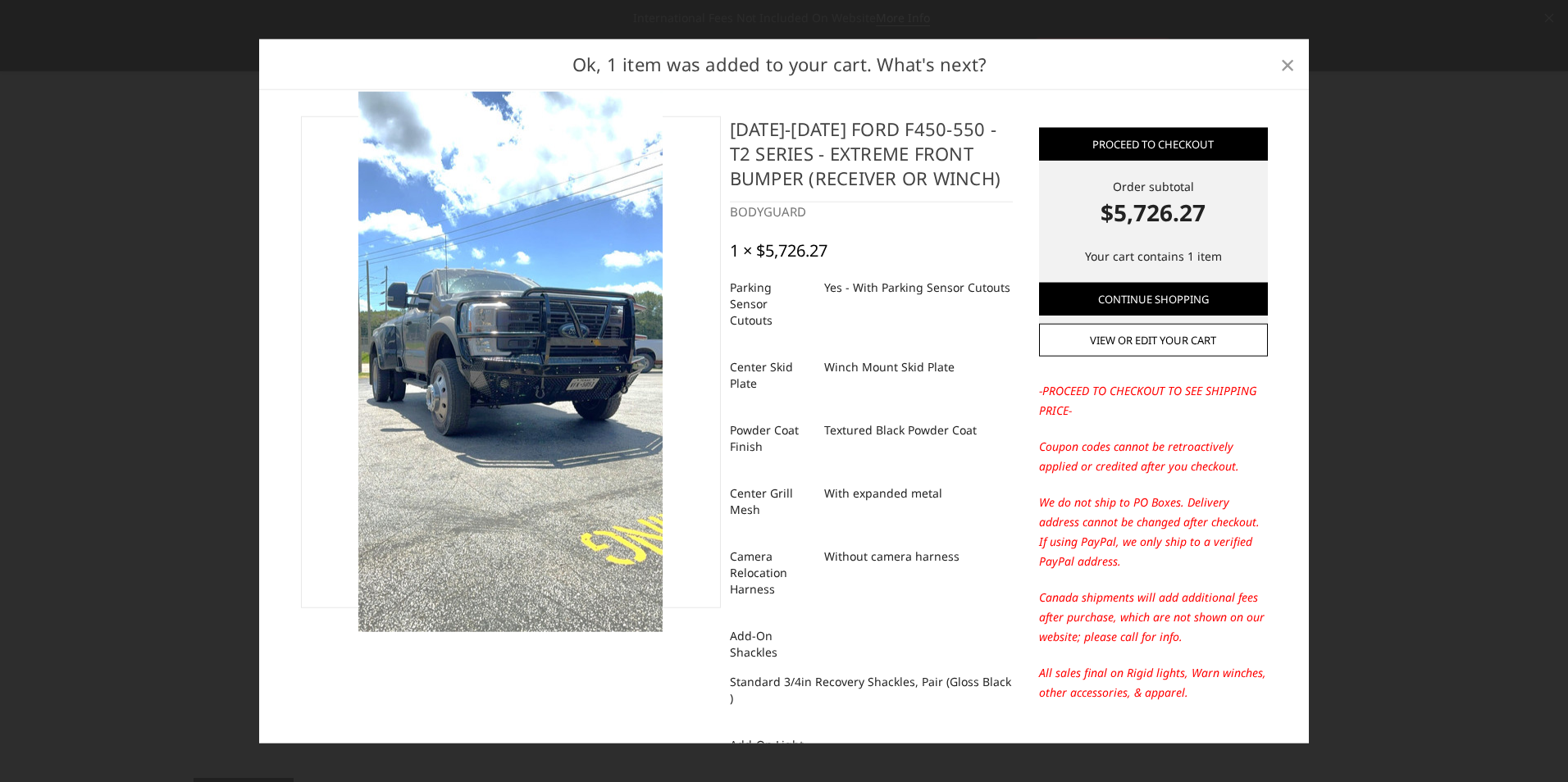
click at [1293, 63] on span "×" at bounding box center [1287, 63] width 15 height 36
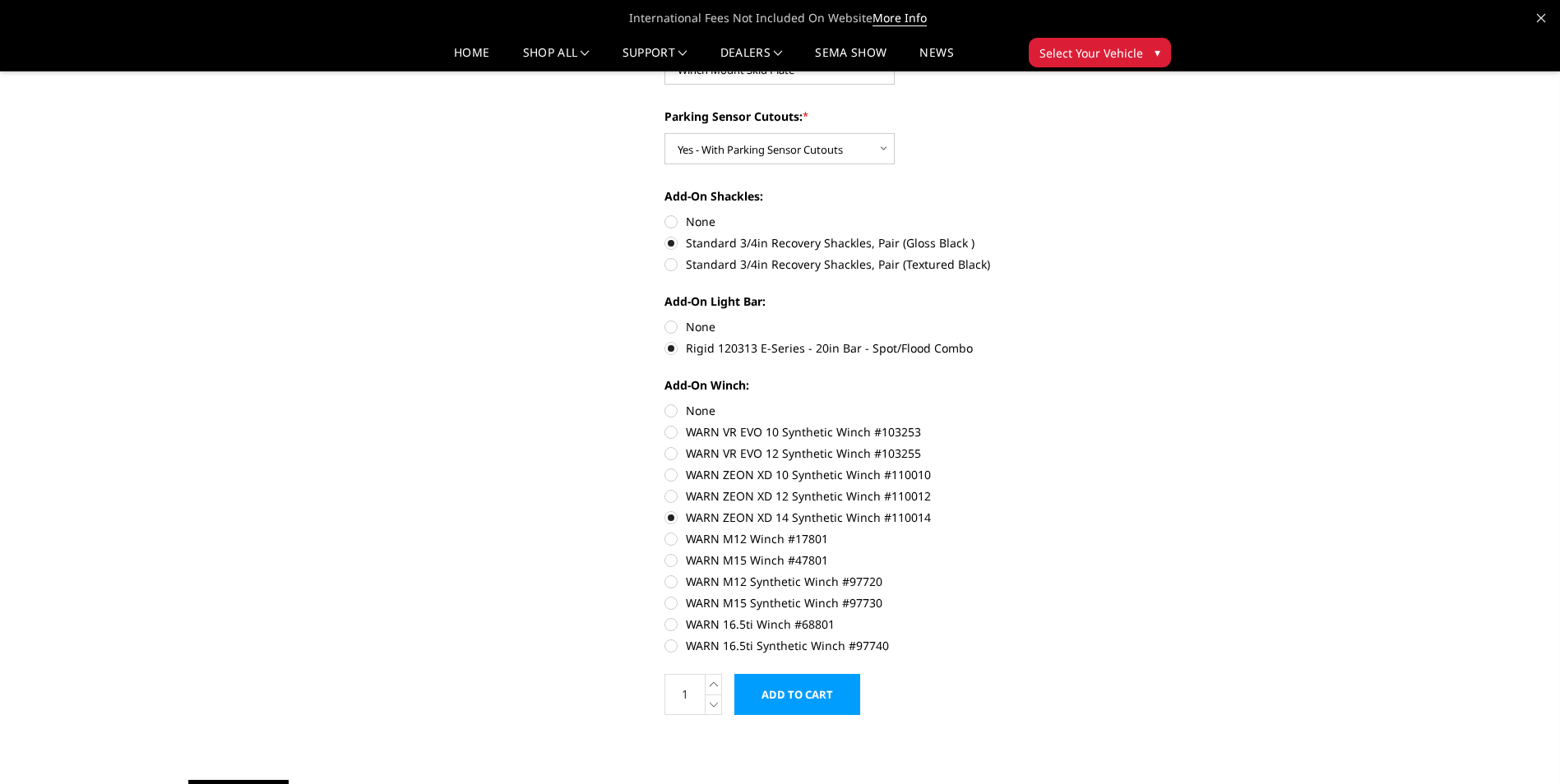
click at [674, 410] on label "None" at bounding box center [891, 411] width 454 height 17
click at [665, 403] on input "None" at bounding box center [664, 402] width 1 height 1
radio input "true"
click at [664, 319] on label "None" at bounding box center [891, 327] width 454 height 17
click at [664, 319] on input "None" at bounding box center [664, 318] width 1 height 1
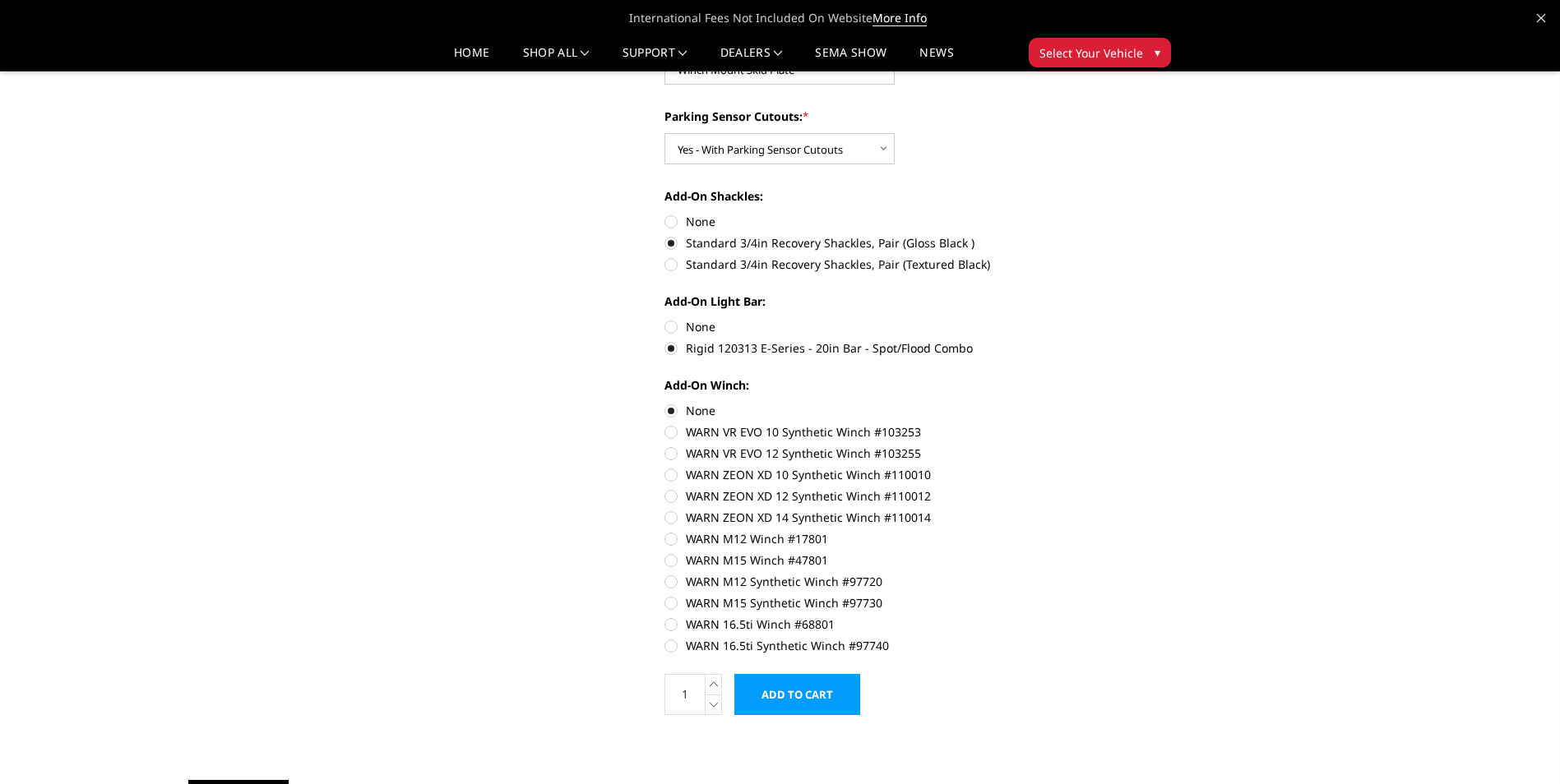
radio input "true"
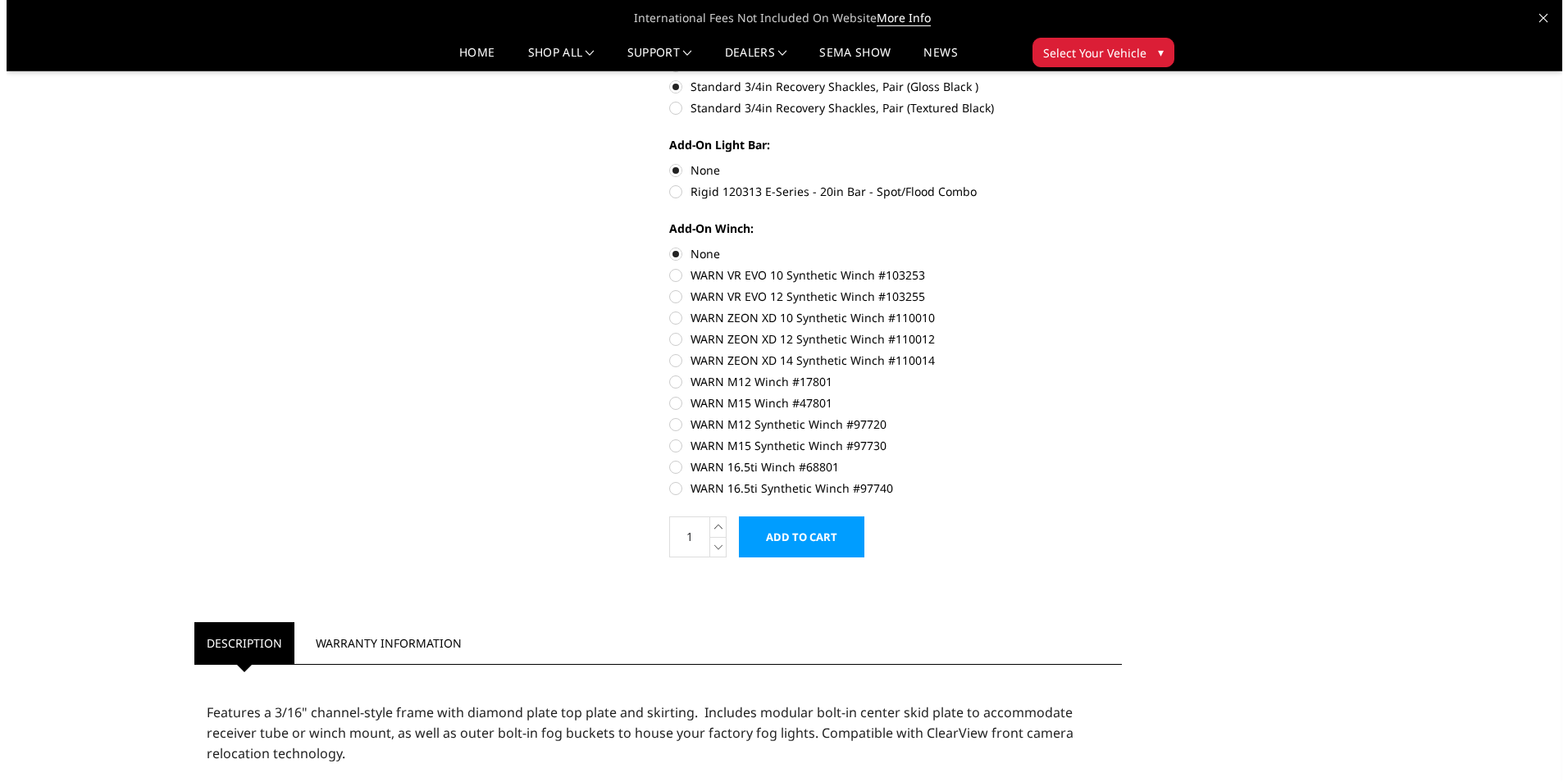
scroll to position [902, 0]
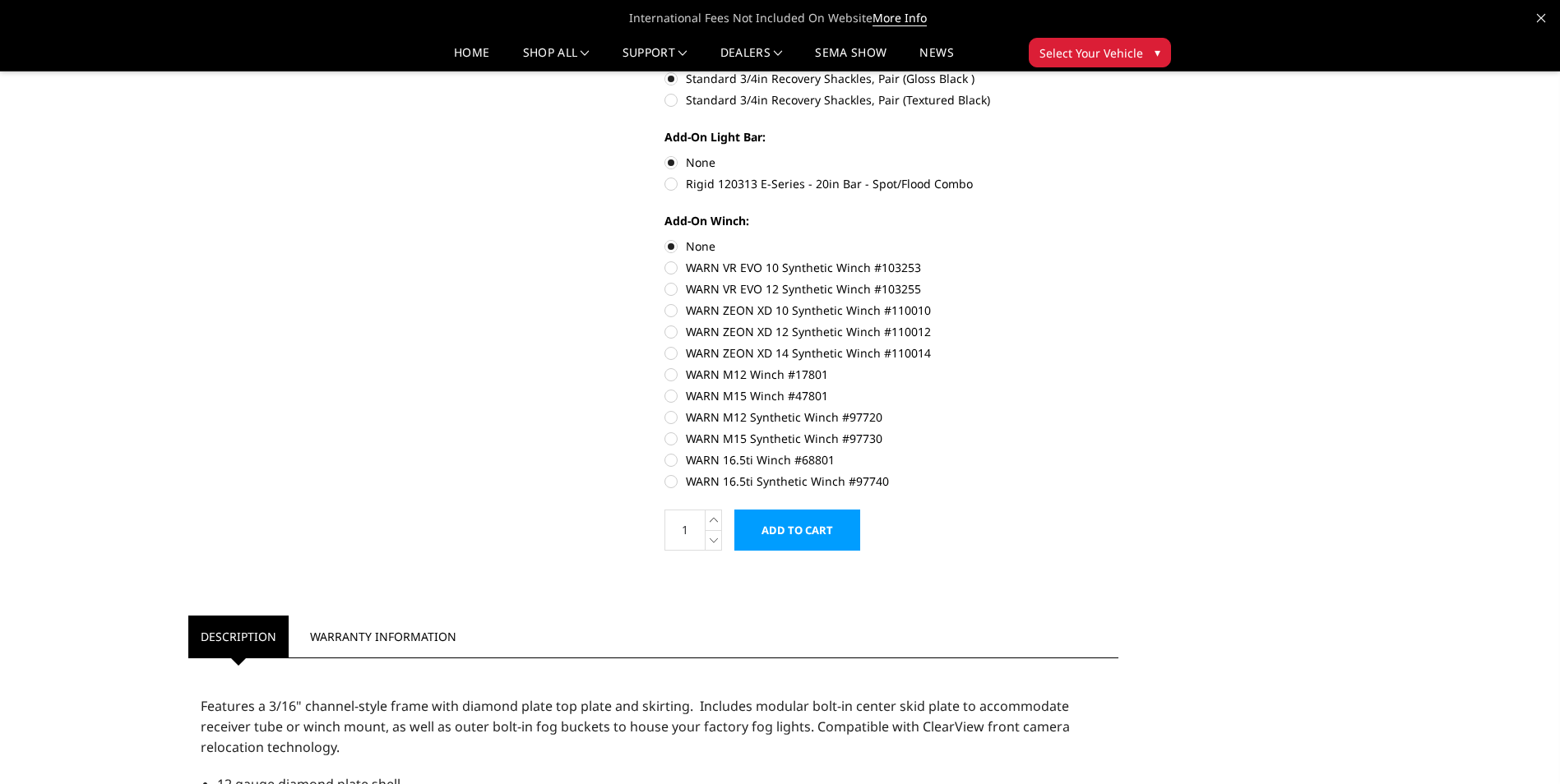
click at [804, 530] on input "Add to Cart" at bounding box center [797, 529] width 126 height 41
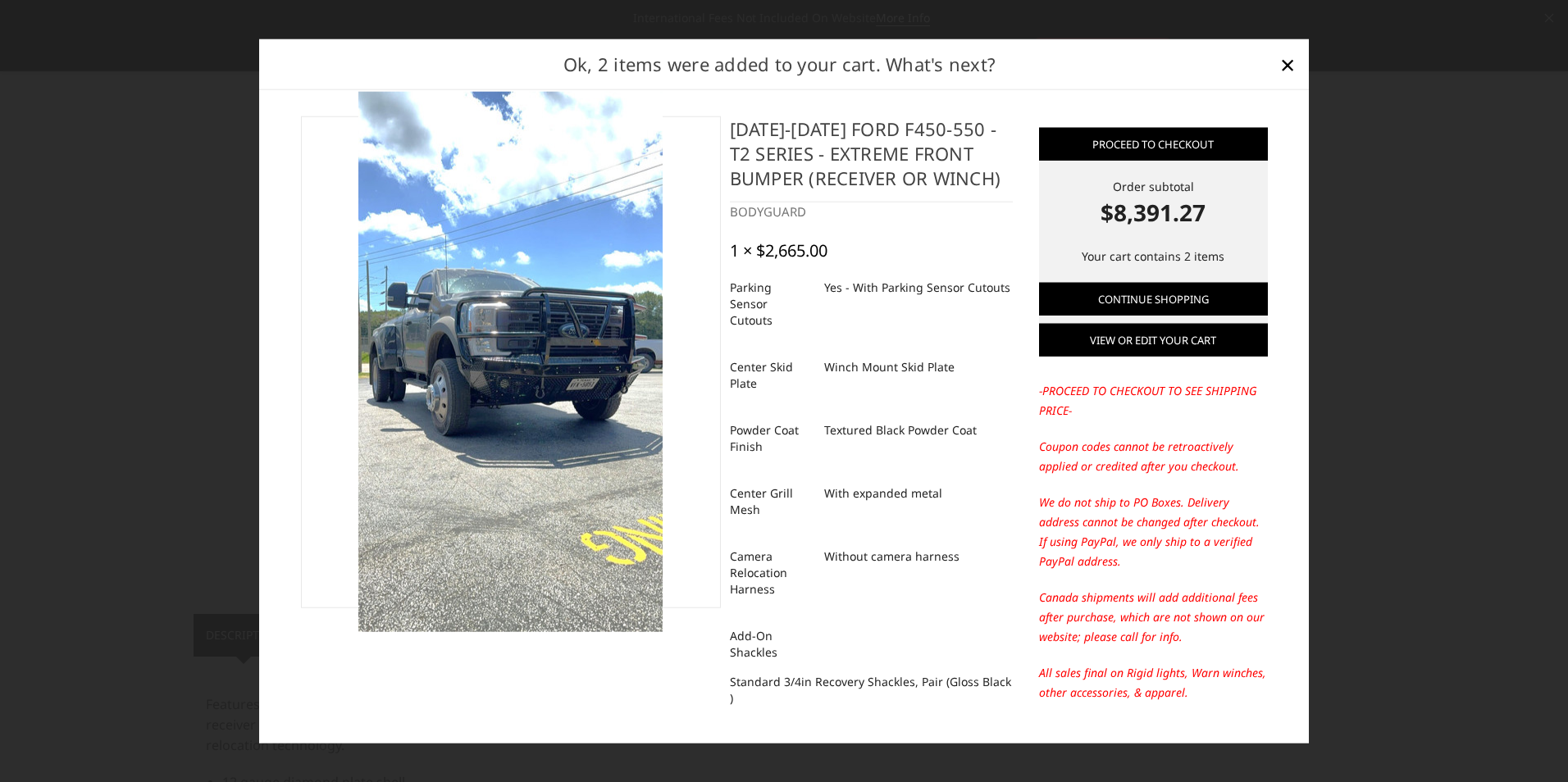
click at [1145, 349] on link "View or edit your cart" at bounding box center [1153, 340] width 229 height 33
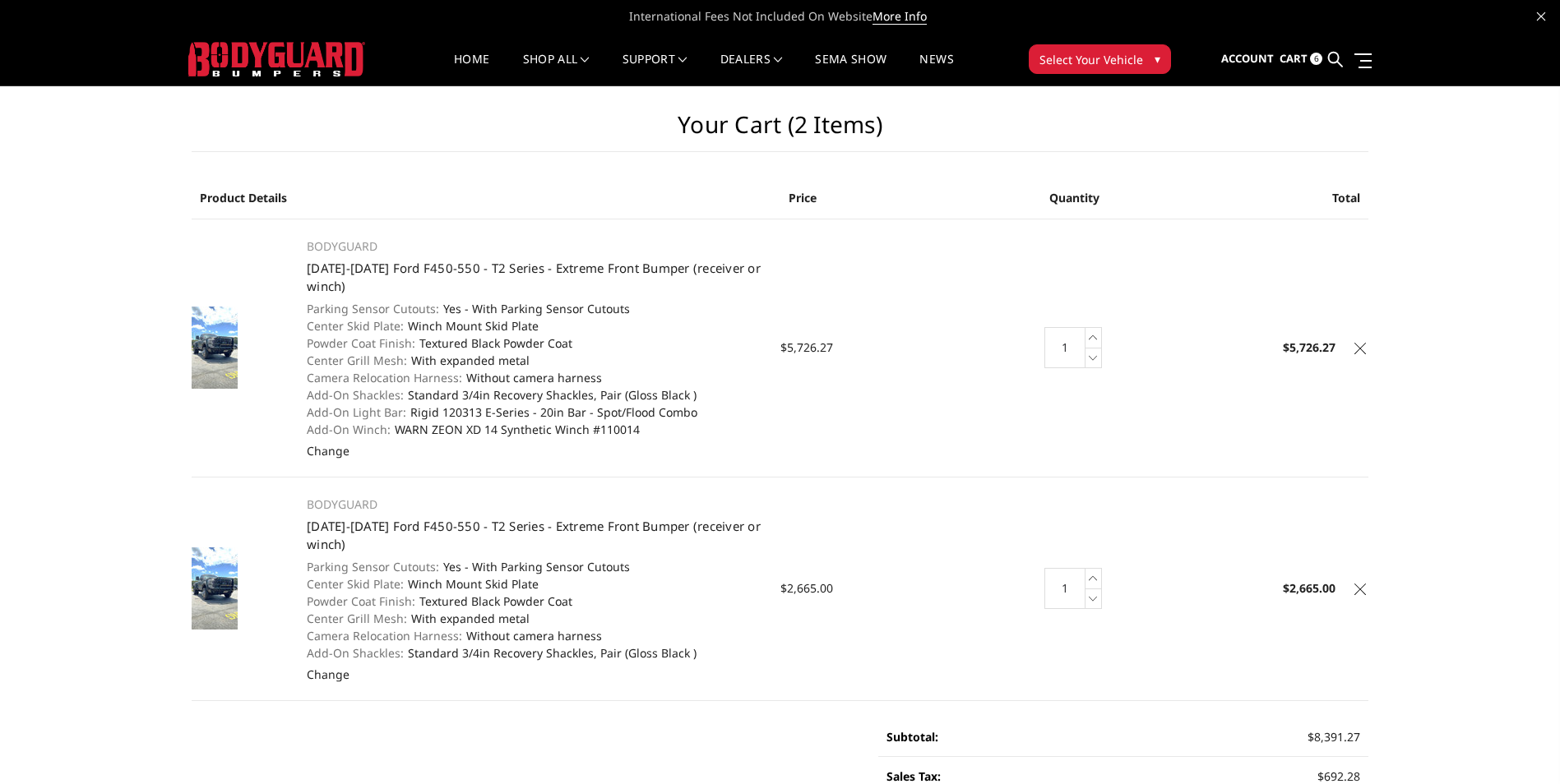
click at [1359, 344] on icon at bounding box center [1359, 348] width 11 height 11
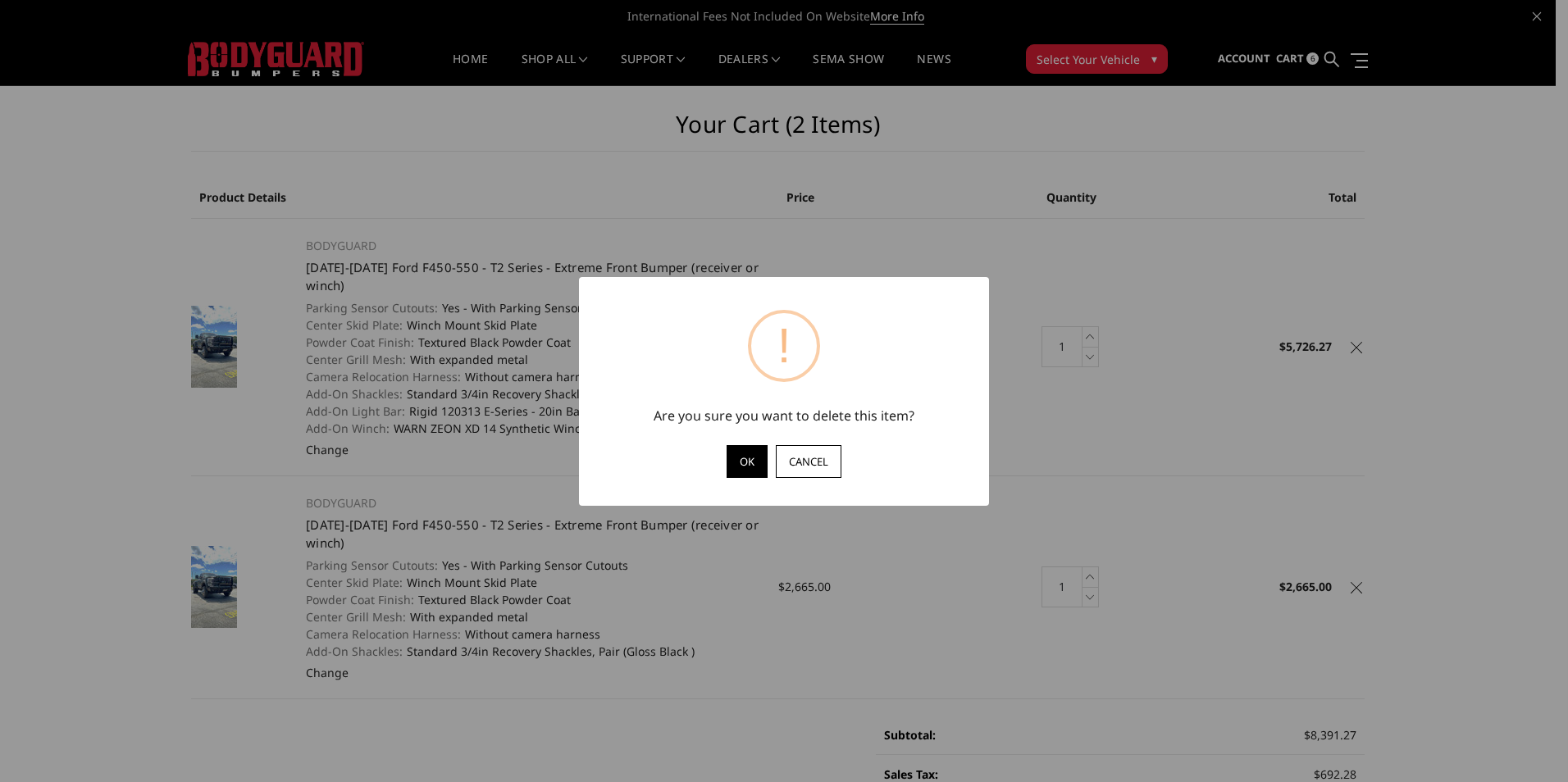
click at [738, 470] on button "OK" at bounding box center [747, 462] width 41 height 33
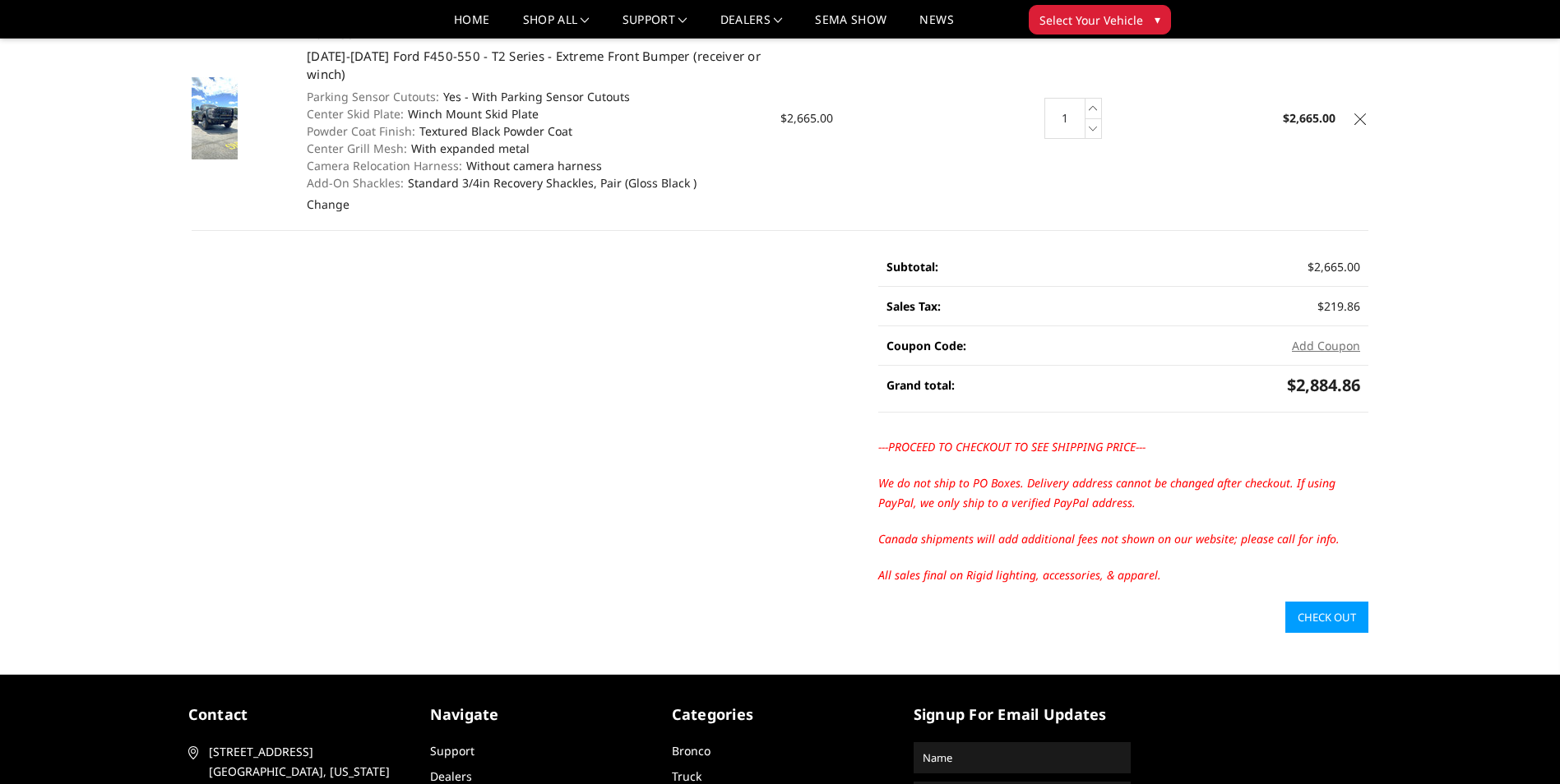
scroll to position [329, 0]
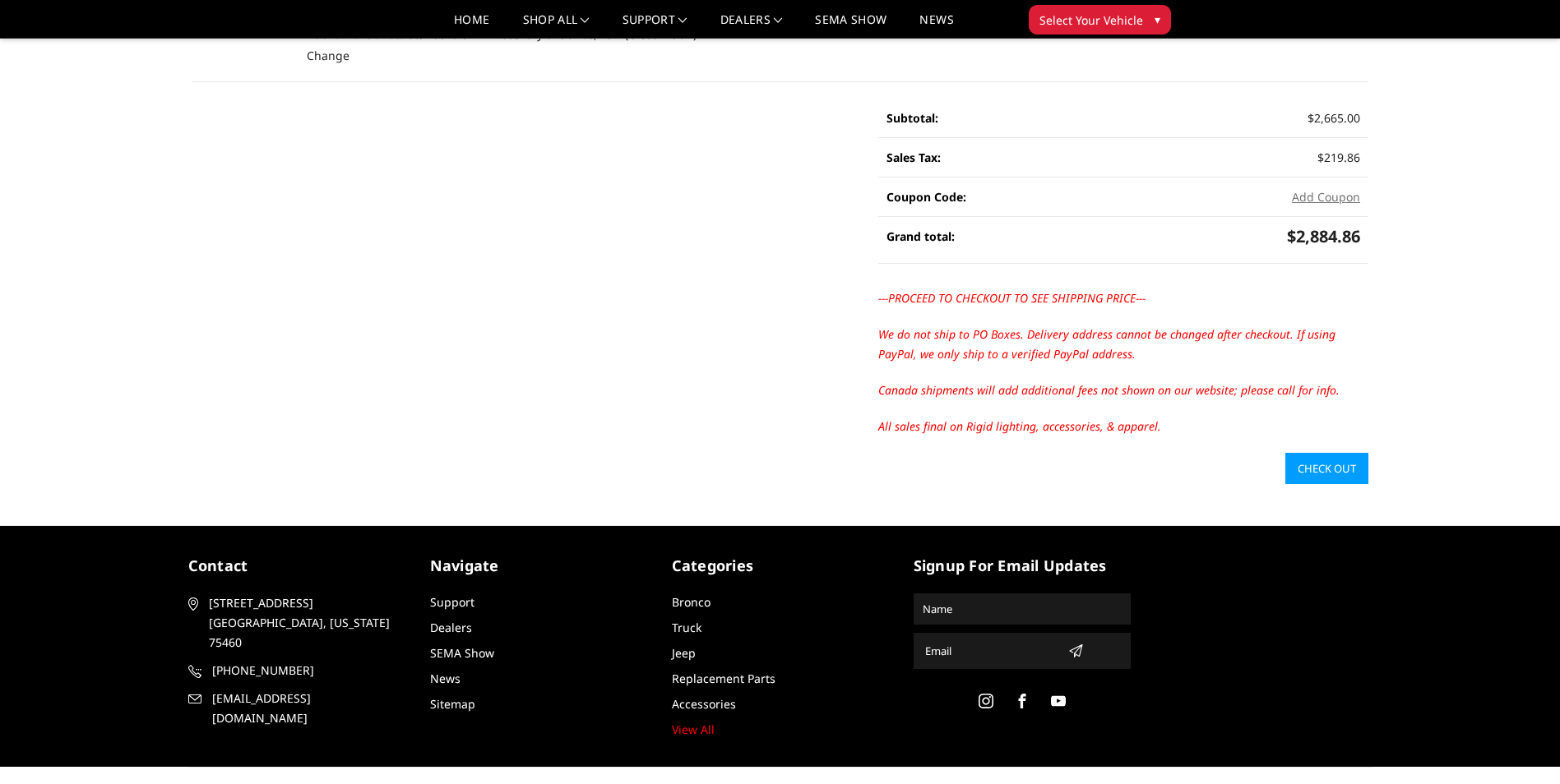
click at [1338, 468] on link "Check out" at bounding box center [1326, 468] width 83 height 31
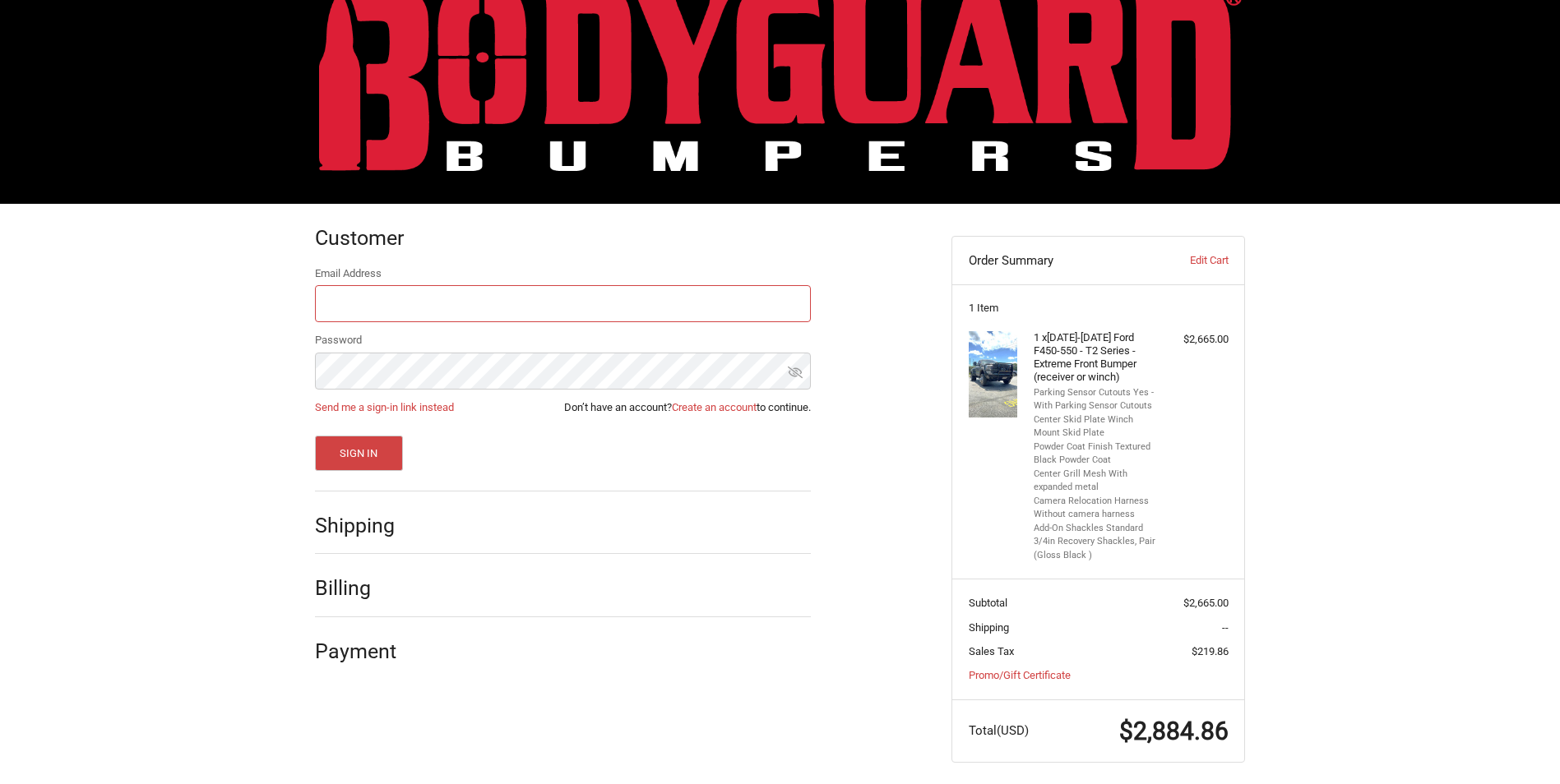
scroll to position [53, 0]
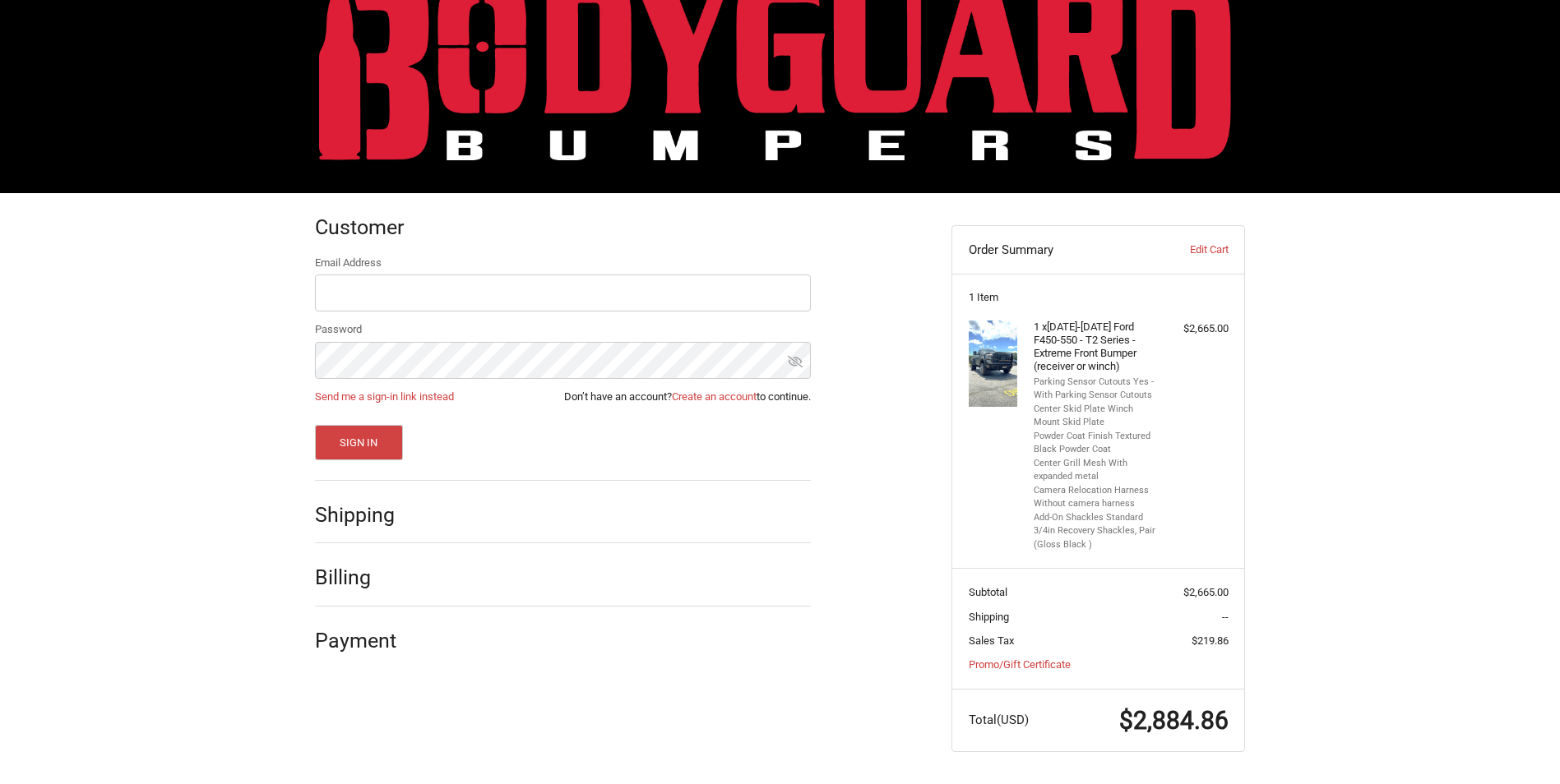
click at [361, 577] on h2 "Billing" at bounding box center [363, 576] width 96 height 25
click at [363, 523] on h2 "Shipping" at bounding box center [363, 515] width 96 height 25
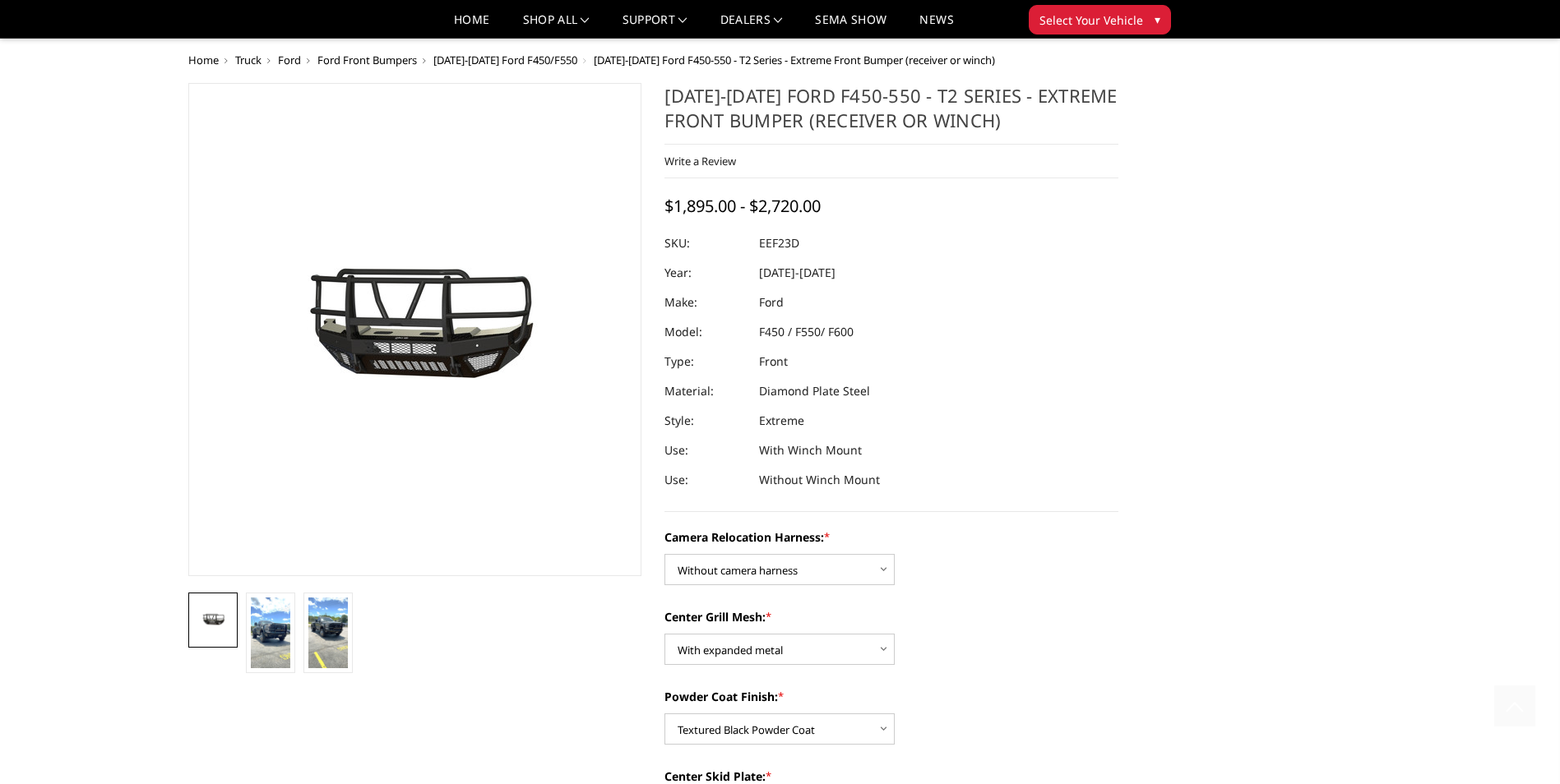
select select "3765"
select select "3762"
select select "3761"
select select "3758"
select select "3755"
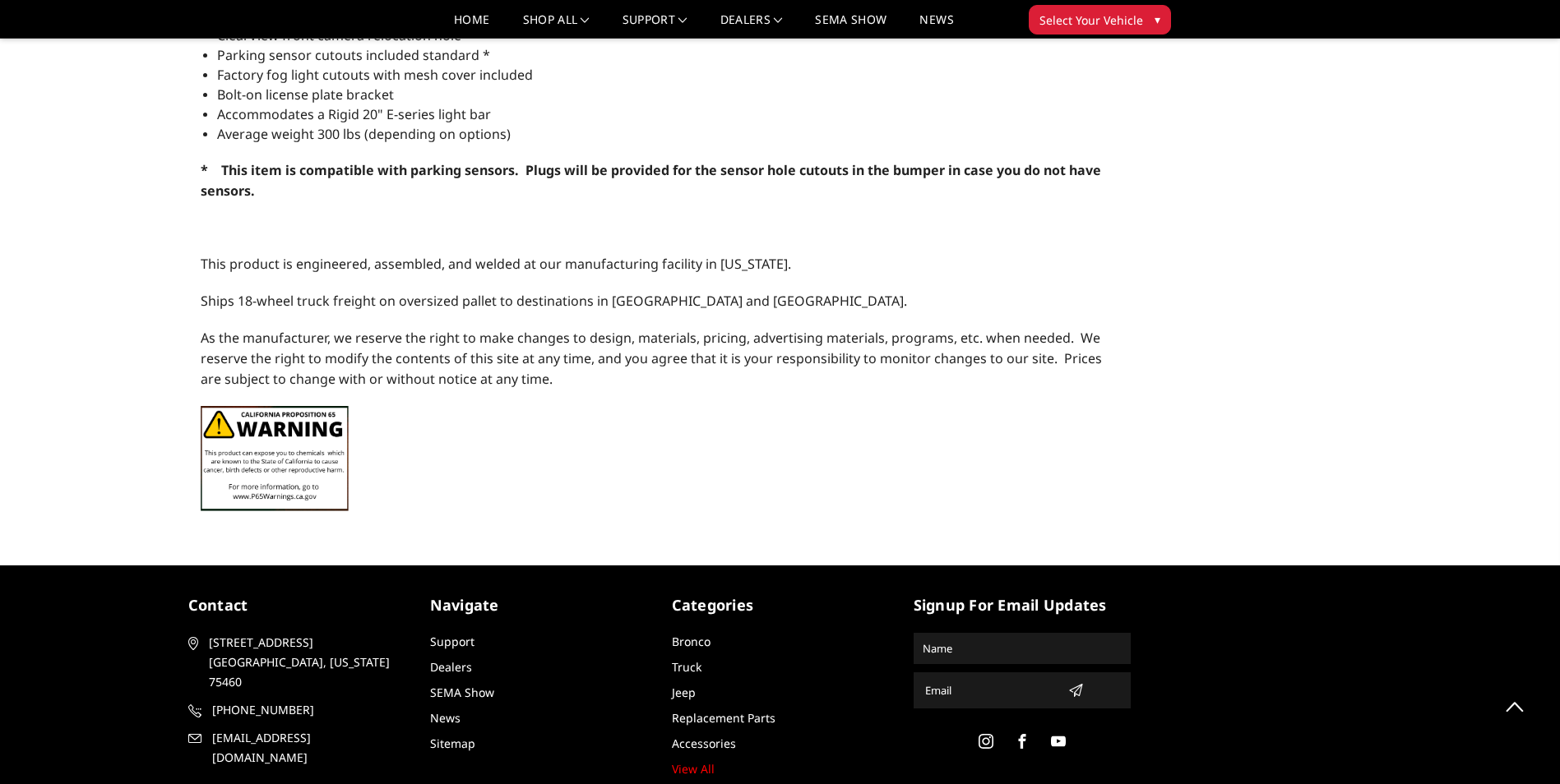
scroll to position [904, 0]
